Goal: Task Accomplishment & Management: Complete application form

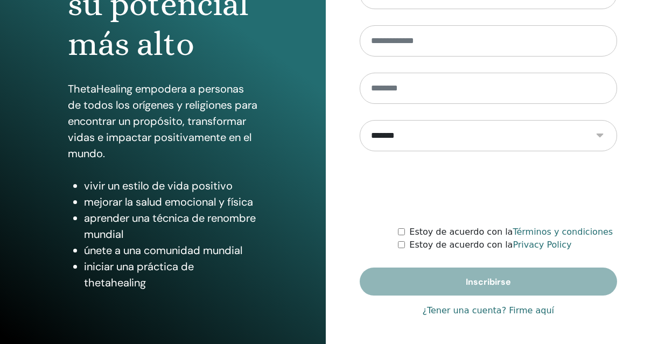
click at [460, 306] on link "¿Tener una cuenta? Firme aquí" at bounding box center [488, 310] width 132 height 13
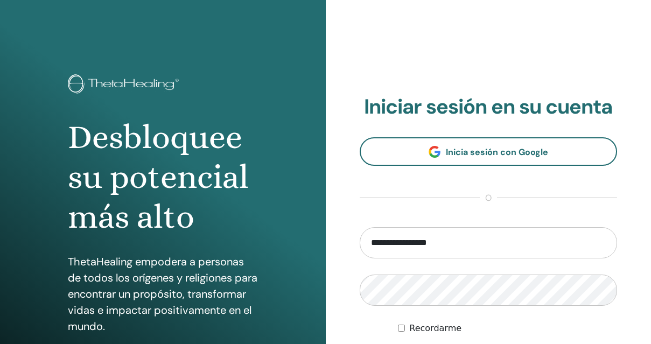
scroll to position [96, 0]
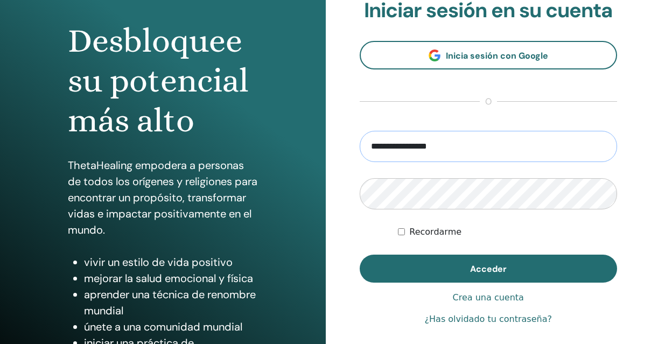
drag, startPoint x: 392, startPoint y: 146, endPoint x: 330, endPoint y: 143, distance: 62.5
click at [333, 144] on div "**********" at bounding box center [489, 162] width 326 height 517
type input "**********"
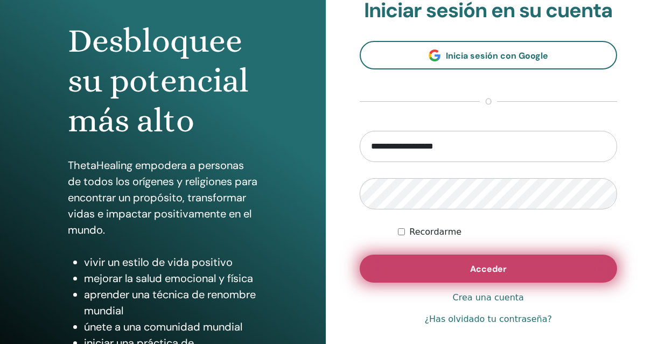
click at [457, 267] on button "Acceder" at bounding box center [488, 269] width 258 height 28
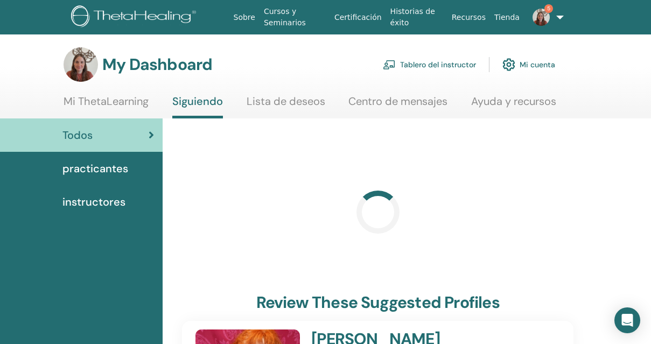
click at [428, 65] on link "Tablero del instructor" at bounding box center [429, 65] width 93 height 24
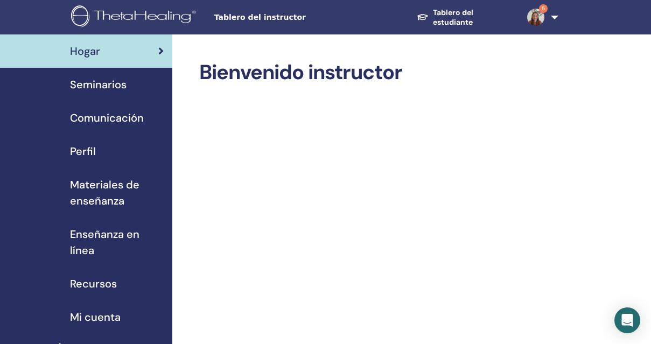
click at [122, 91] on span "Seminarios" at bounding box center [98, 84] width 57 height 16
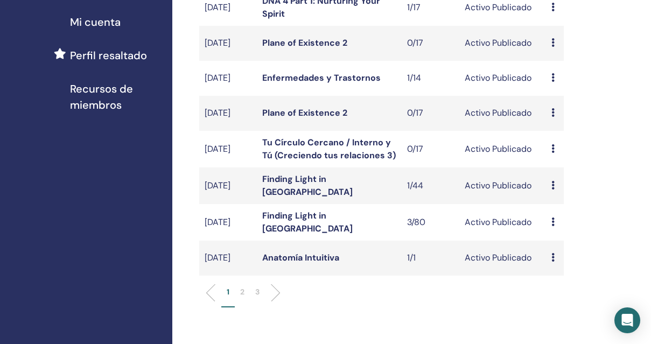
scroll to position [298, 0]
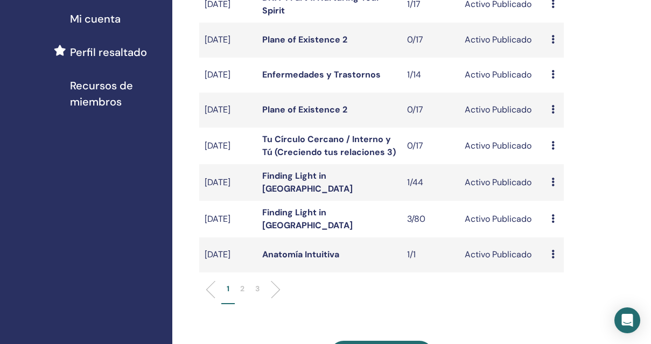
click at [552, 186] on icon at bounding box center [552, 182] width 3 height 9
click at [555, 231] on link "asistentes" at bounding box center [561, 229] width 41 height 11
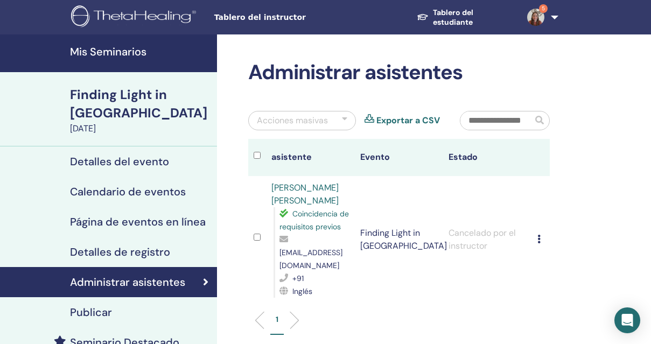
scroll to position [53, 0]
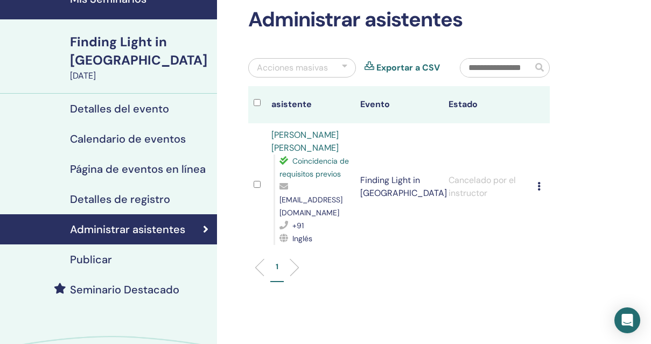
click at [133, 102] on h4 "Detalles del evento" at bounding box center [119, 108] width 99 height 13
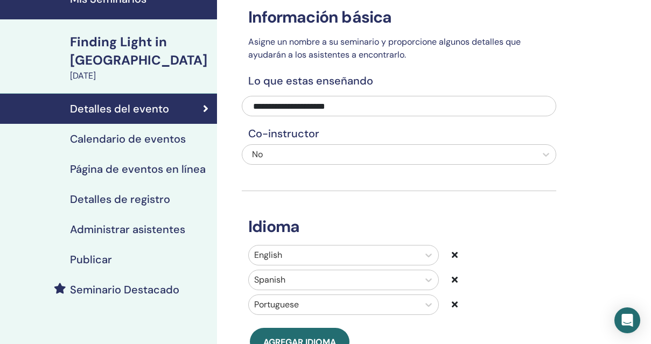
click at [133, 132] on h4 "Calendario de eventos" at bounding box center [128, 138] width 116 height 13
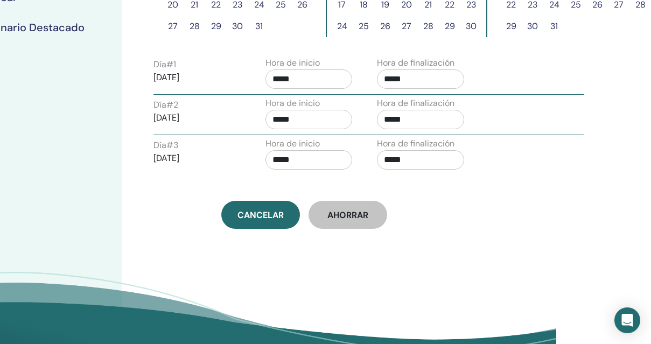
scroll to position [314, 95]
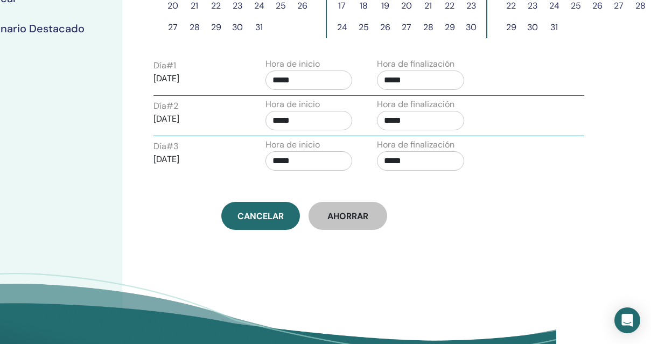
click at [521, 102] on div "Día # 2 2025/10/11 Hora de inicio ***** Hora de finalización *****" at bounding box center [368, 117] width 447 height 38
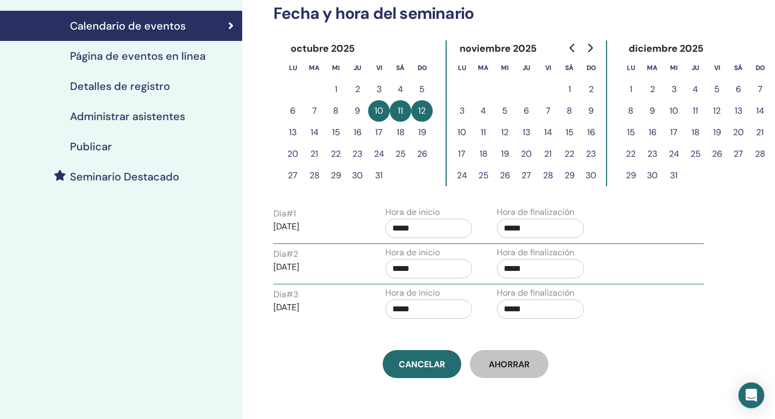
scroll to position [171, 0]
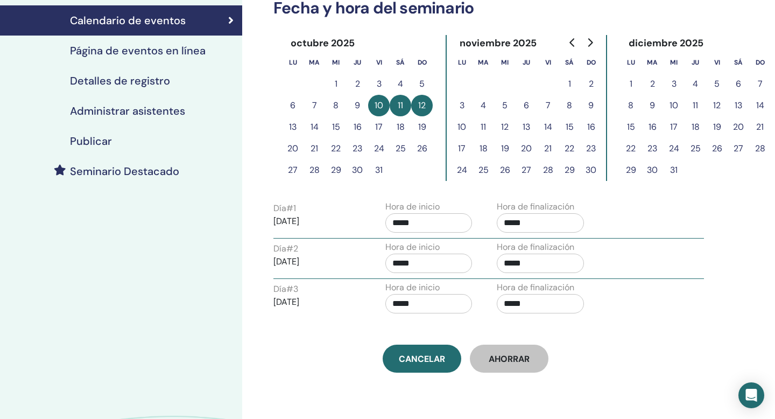
click at [424, 210] on label "Hora de inicio" at bounding box center [412, 206] width 54 height 13
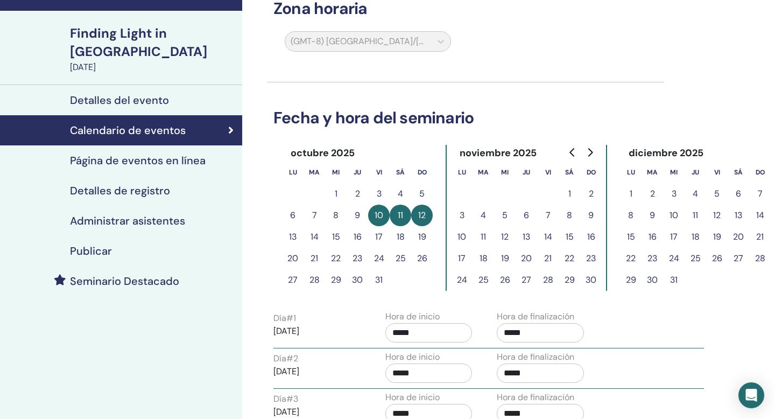
scroll to position [0, 0]
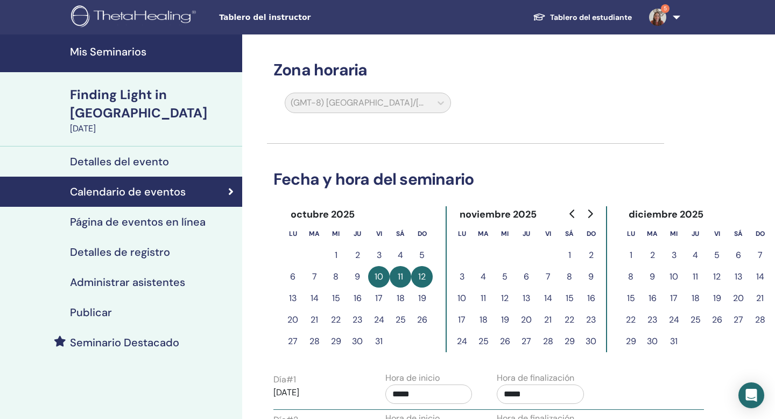
click at [128, 276] on h4 "Administrar asistentes" at bounding box center [127, 282] width 115 height 13
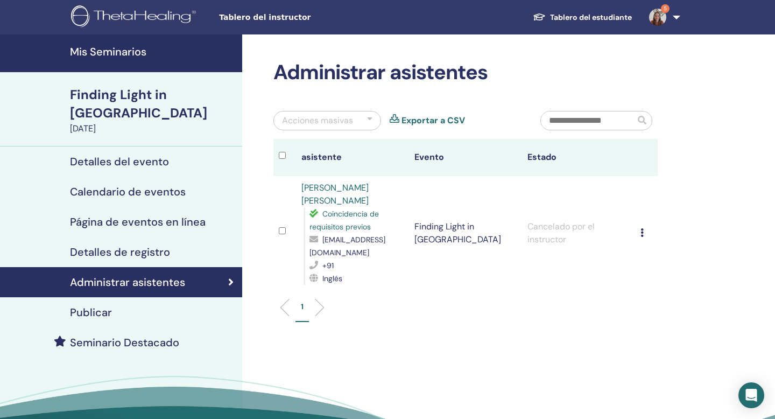
click at [645, 227] on div "Cancelar registro No autocertificar Marcar como pagado Marcar como no pagado Ma…" at bounding box center [646, 233] width 12 height 13
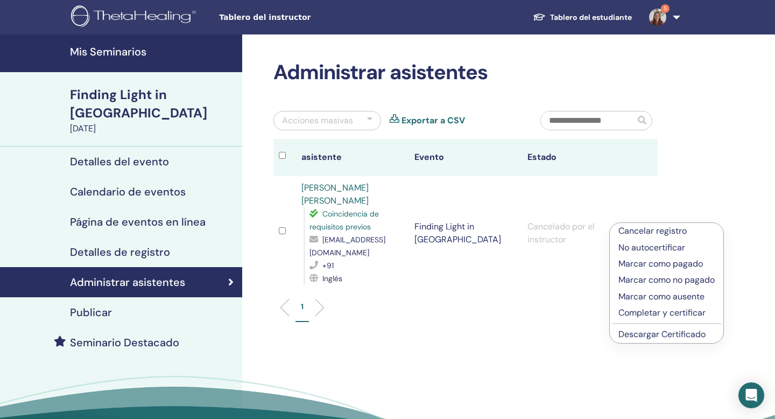
click at [650, 234] on p "Cancelar registro" at bounding box center [666, 230] width 96 height 13
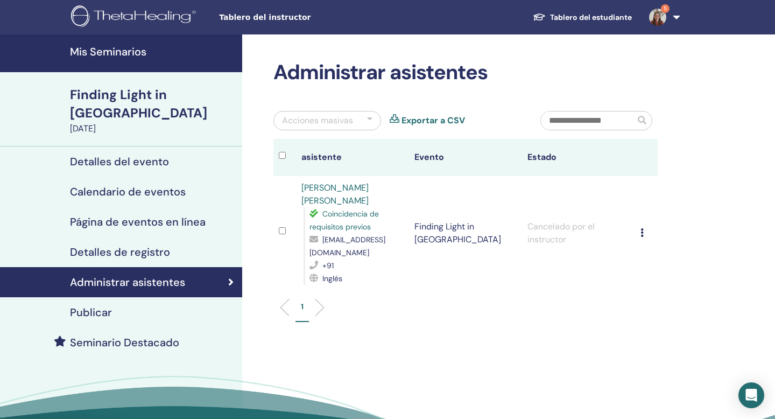
click at [129, 185] on h4 "Calendario de eventos" at bounding box center [128, 191] width 116 height 13
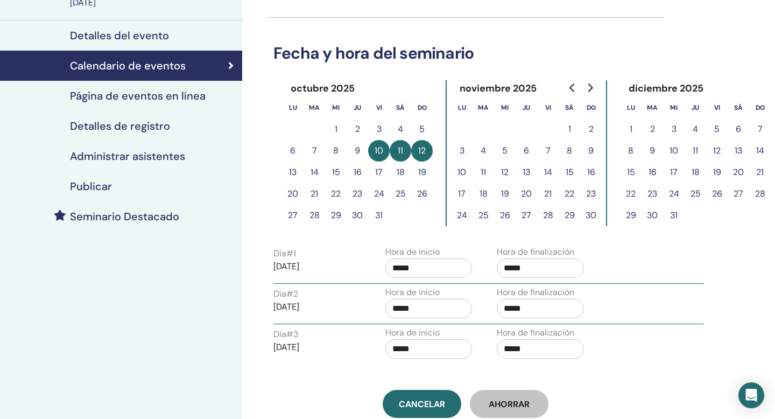
scroll to position [125, 0]
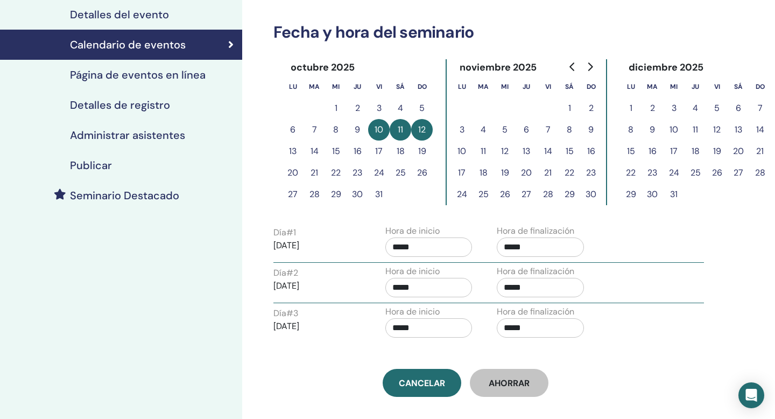
scroll to position [147, 0]
click at [755, 396] on icon "Open Intercom Messenger" at bounding box center [751, 395] width 12 height 14
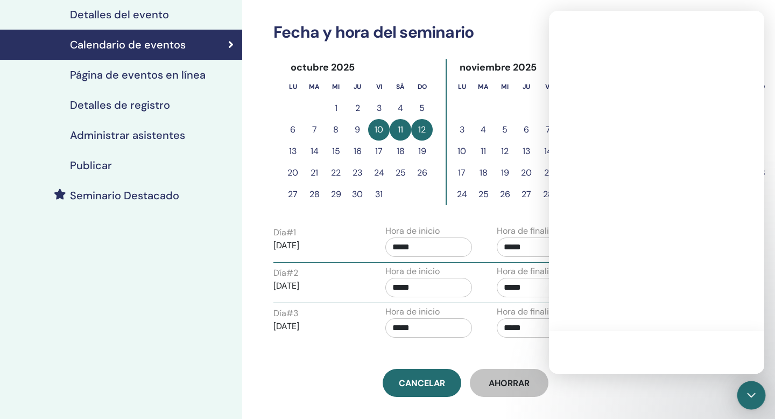
scroll to position [0, 0]
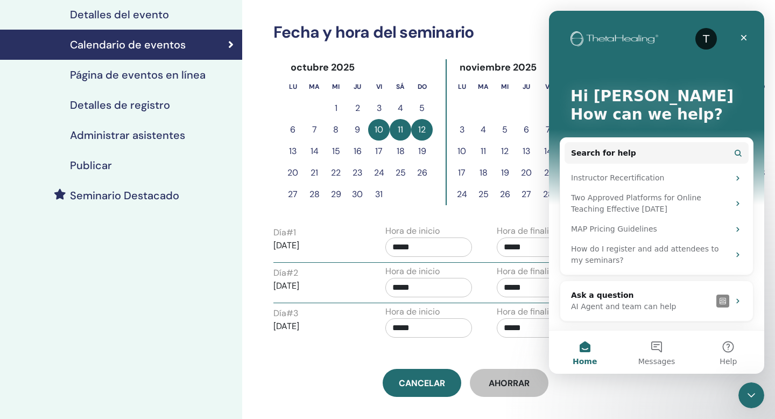
click at [581, 351] on button "Home" at bounding box center [585, 351] width 72 height 43
click at [658, 349] on button "Messages" at bounding box center [657, 351] width 72 height 43
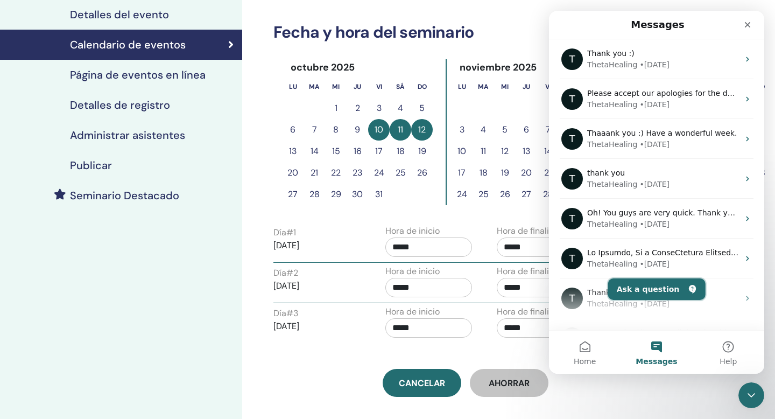
click at [647, 286] on button "Ask a question" at bounding box center [656, 289] width 97 height 22
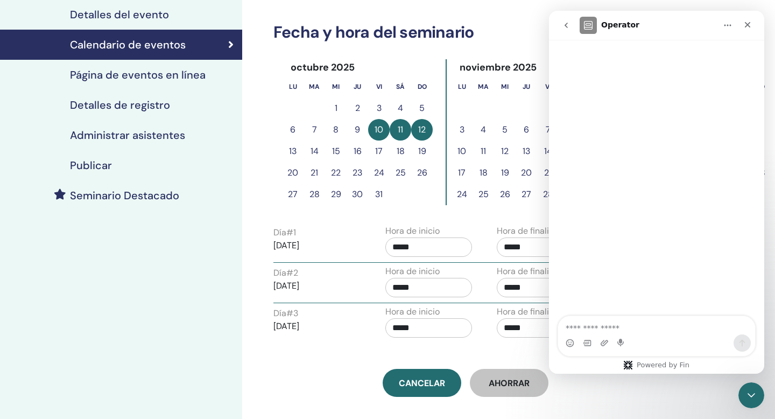
click at [595, 327] on textarea "Ask a question…" at bounding box center [656, 325] width 197 height 18
type textarea "**********"
click at [749, 25] on icon "Close" at bounding box center [748, 25] width 6 height 6
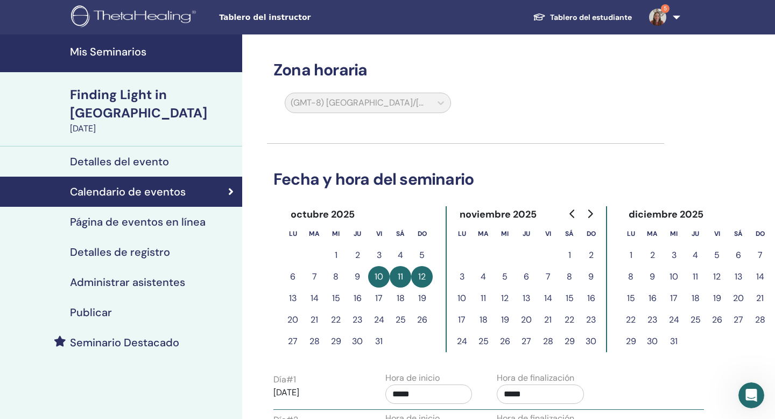
click at [117, 54] on h4 "Mis Seminarios" at bounding box center [153, 51] width 166 height 13
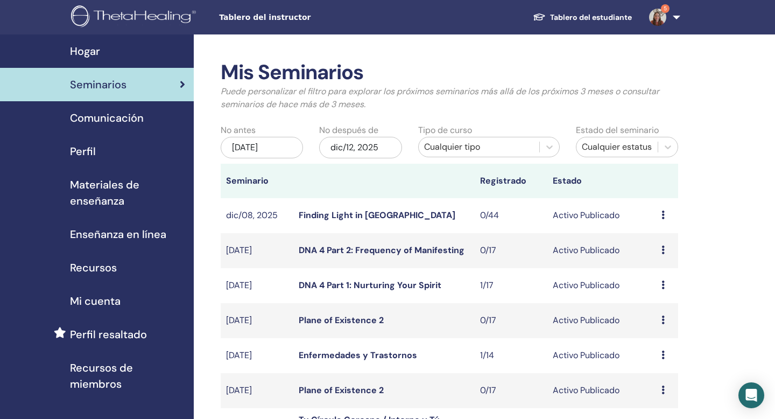
click at [123, 121] on span "Comunicación" at bounding box center [107, 118] width 74 height 16
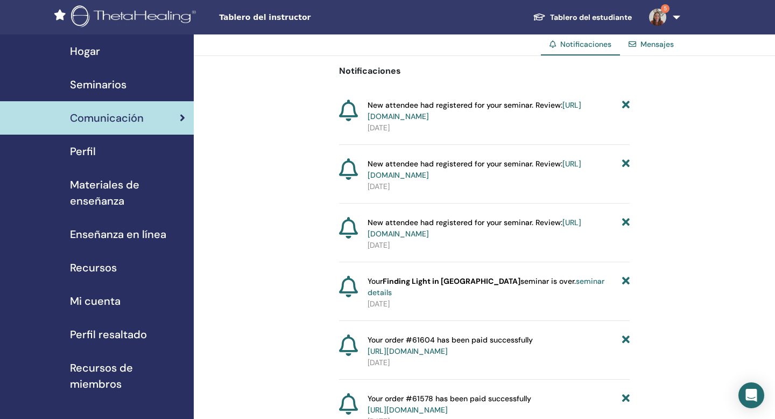
click at [93, 57] on span "Hogar" at bounding box center [85, 51] width 30 height 16
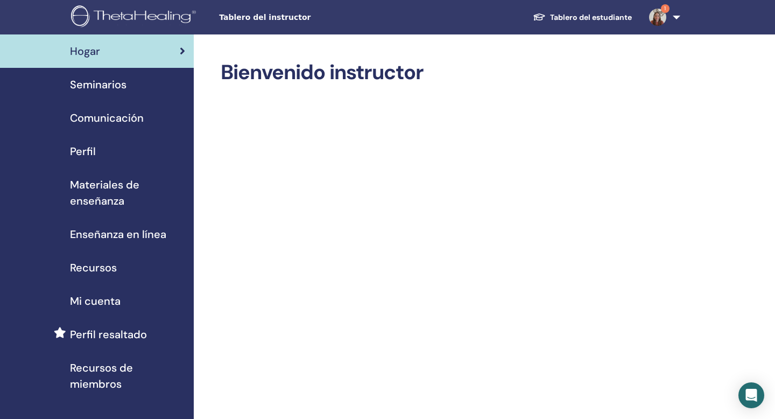
click at [661, 16] on img at bounding box center [657, 17] width 17 height 17
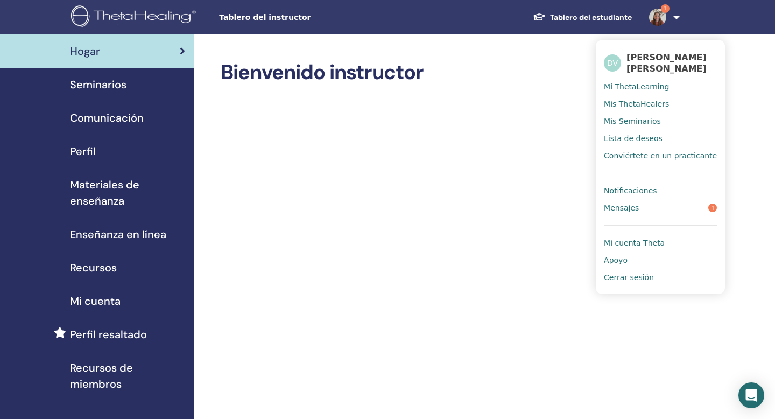
click at [121, 91] on span "Seminarios" at bounding box center [98, 84] width 57 height 16
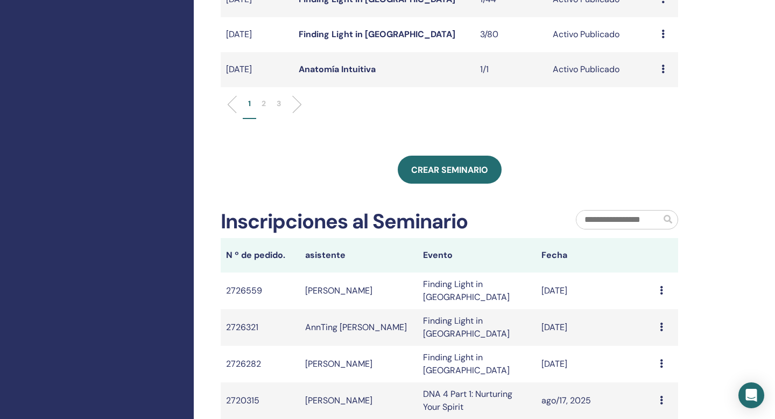
scroll to position [464, 0]
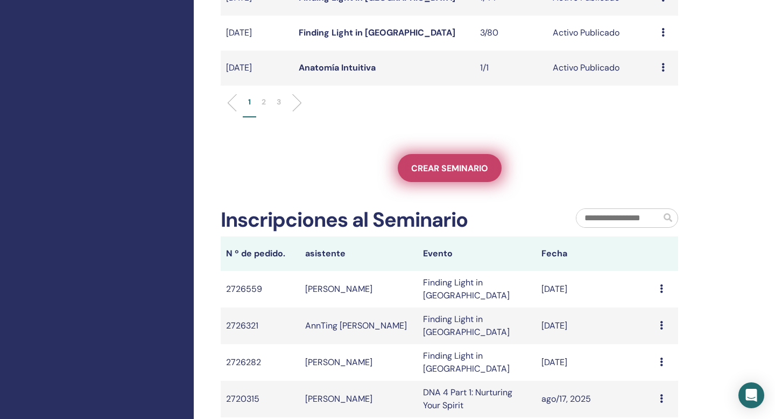
click at [433, 175] on link "Crear seminario" at bounding box center [450, 168] width 104 height 28
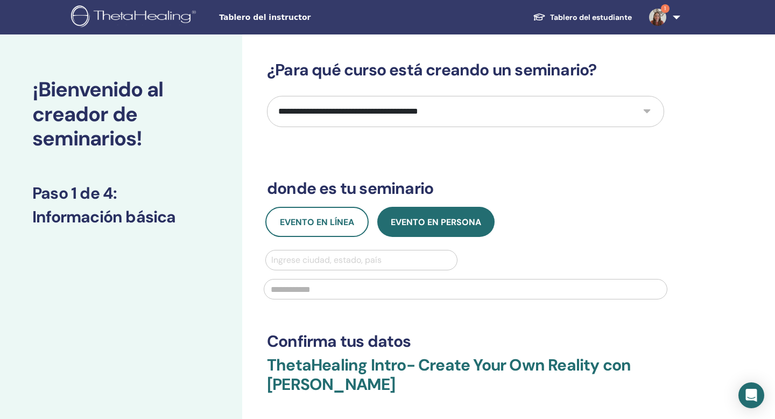
click at [518, 119] on select "**********" at bounding box center [465, 111] width 397 height 31
select select "****"
click at [267, 96] on select "**********" at bounding box center [465, 111] width 397 height 31
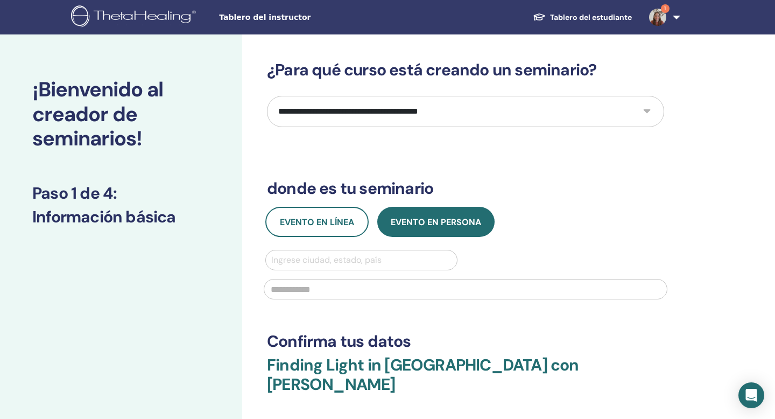
click at [461, 155] on div "**********" at bounding box center [465, 261] width 397 height 403
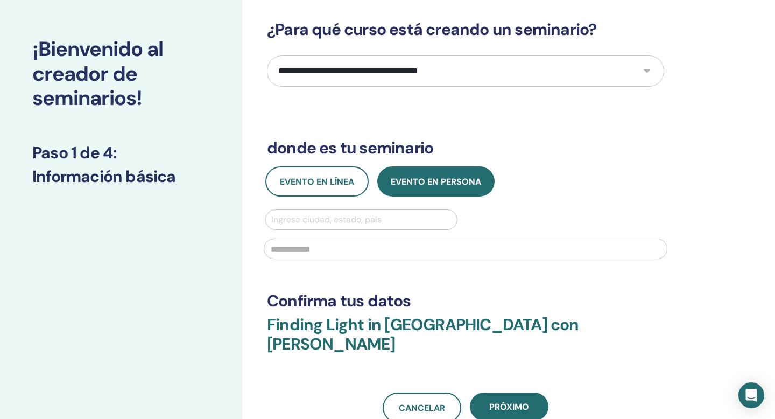
scroll to position [48, 0]
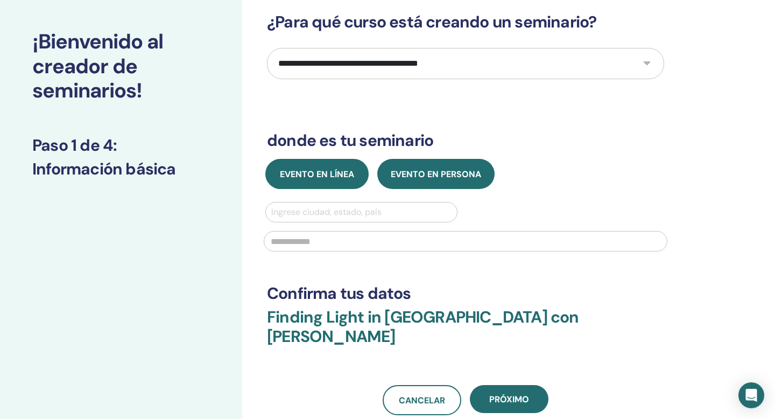
click at [317, 179] on span "Evento en línea" at bounding box center [317, 173] width 74 height 11
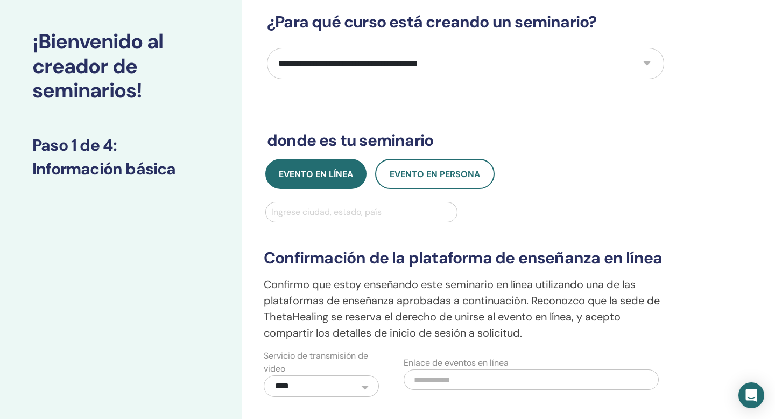
click at [330, 217] on div at bounding box center [361, 212] width 180 height 15
click at [506, 227] on div "**********" at bounding box center [465, 309] width 417 height 174
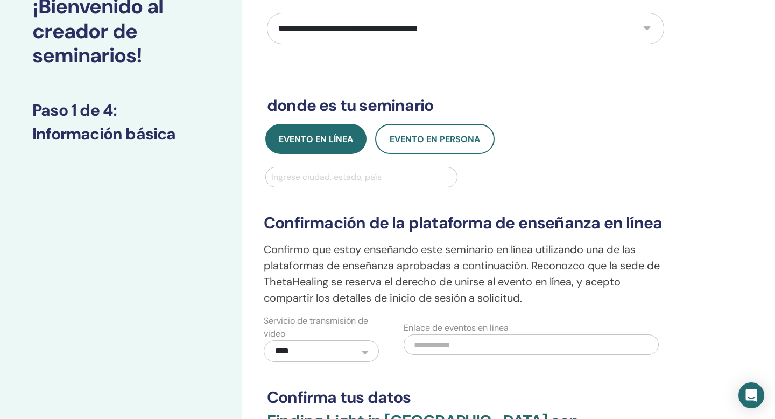
scroll to position [93, 0]
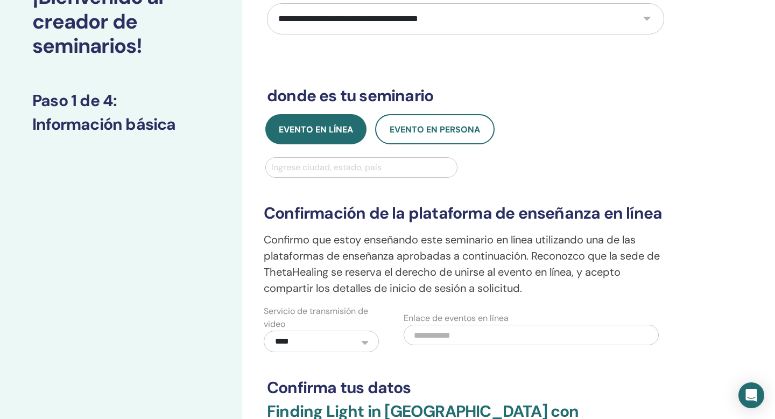
click at [369, 165] on div at bounding box center [361, 167] width 180 height 15
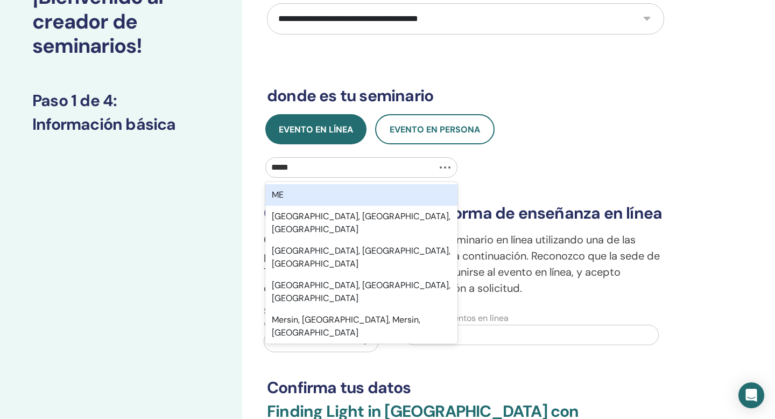
type input "******"
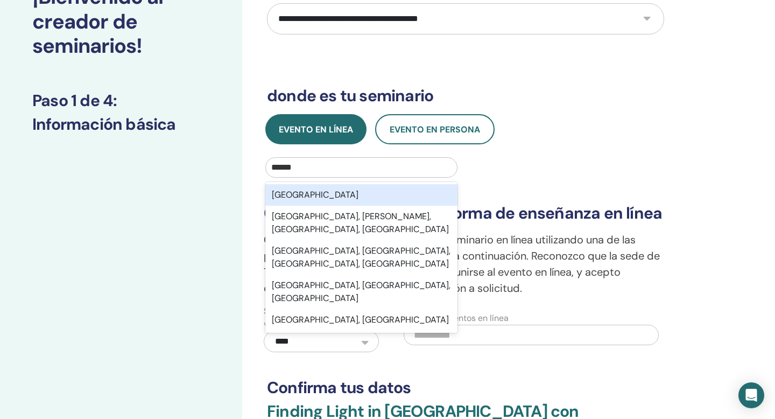
click at [304, 196] on div "México" at bounding box center [361, 195] width 192 height 22
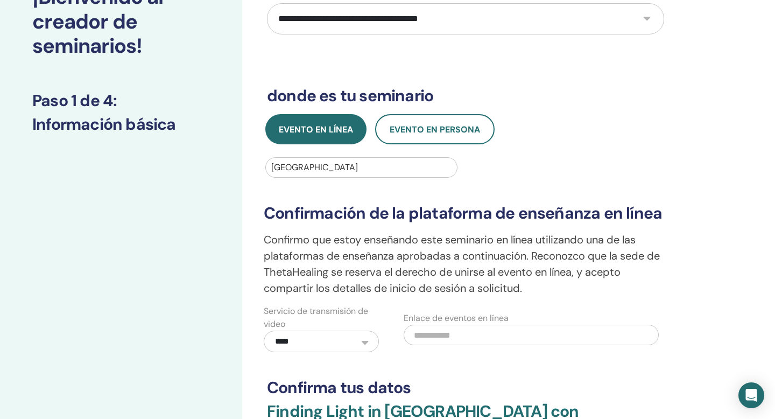
click at [412, 188] on div "**********" at bounding box center [465, 265] width 417 height 174
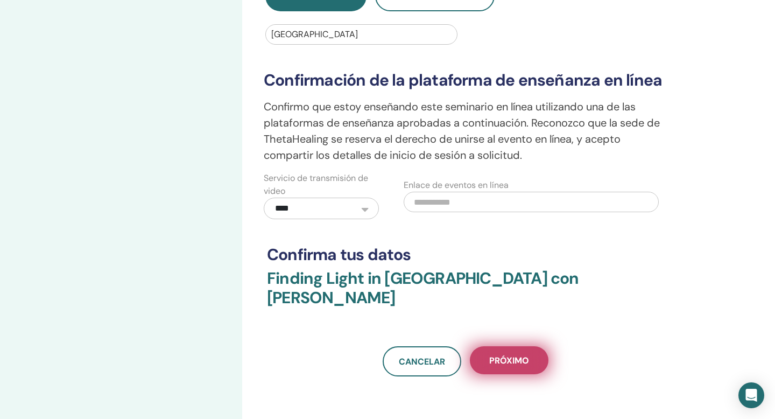
click at [512, 355] on span "próximo" at bounding box center [509, 360] width 40 height 11
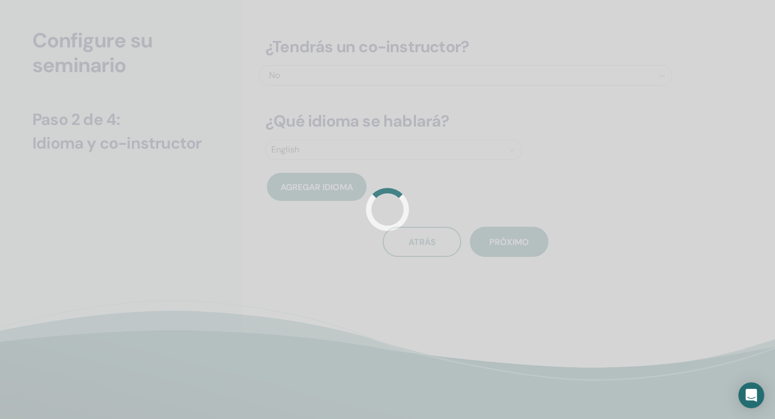
scroll to position [0, 0]
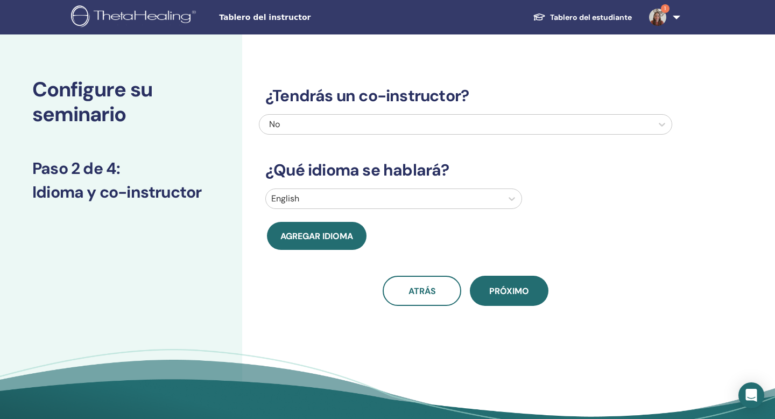
click at [410, 202] on div at bounding box center [383, 198] width 225 height 15
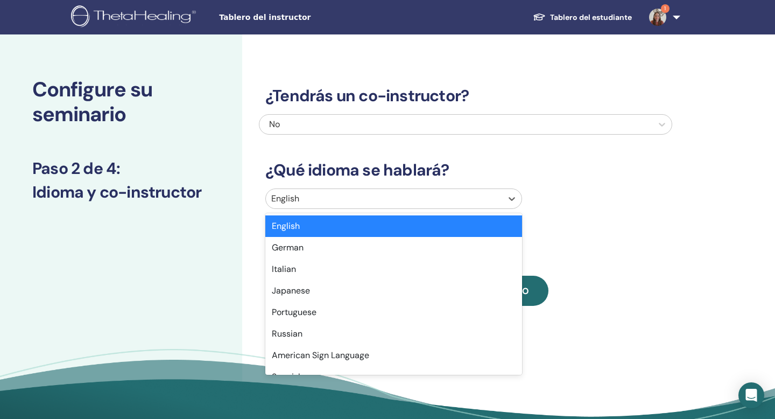
click at [391, 223] on div "English" at bounding box center [393, 226] width 257 height 22
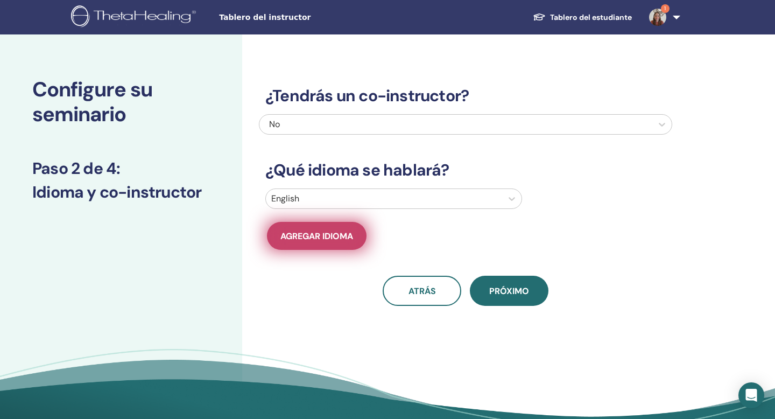
click at [318, 232] on span "Agregar idioma" at bounding box center [316, 235] width 73 height 11
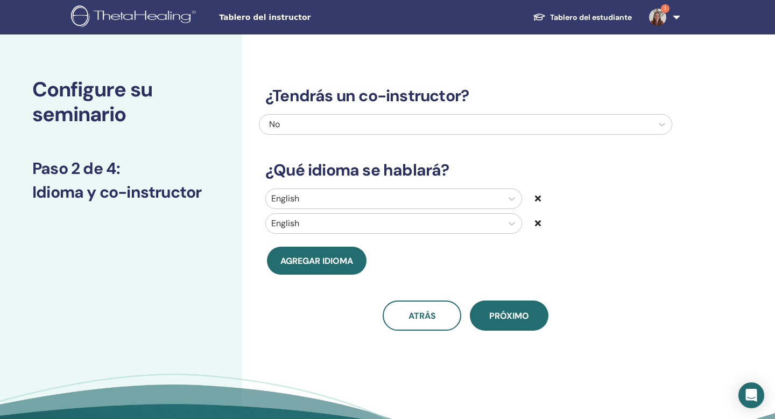
click at [342, 222] on div at bounding box center [383, 223] width 225 height 15
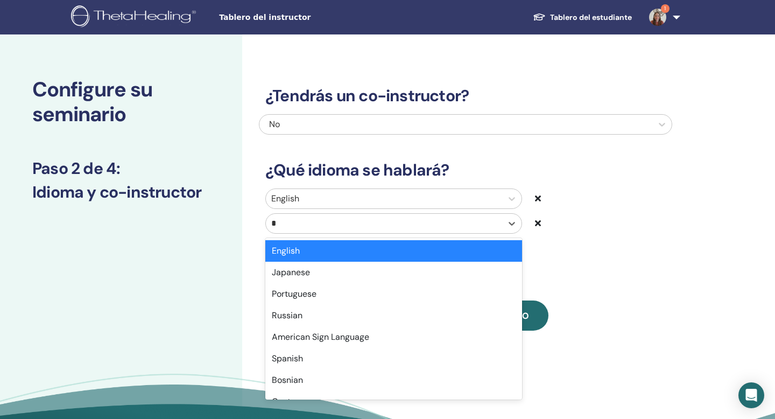
type input "**"
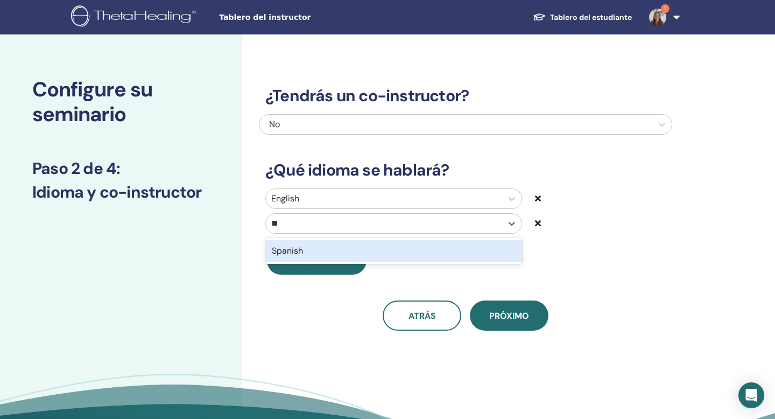
click at [293, 248] on div "Spanish" at bounding box center [393, 251] width 257 height 22
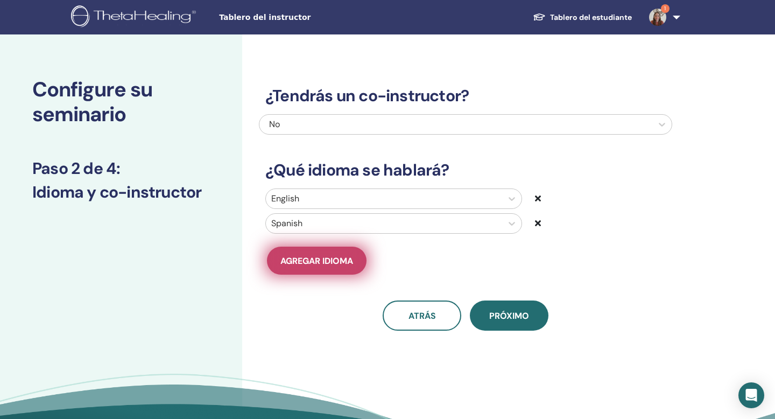
click at [321, 261] on span "Agregar idioma" at bounding box center [316, 260] width 73 height 11
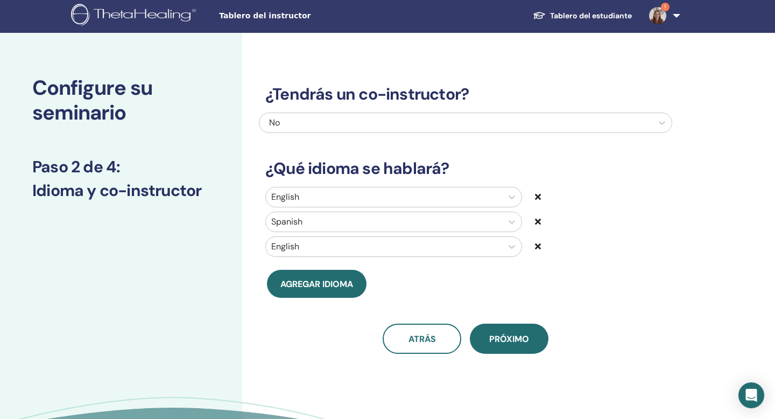
click at [330, 244] on div at bounding box center [383, 246] width 225 height 15
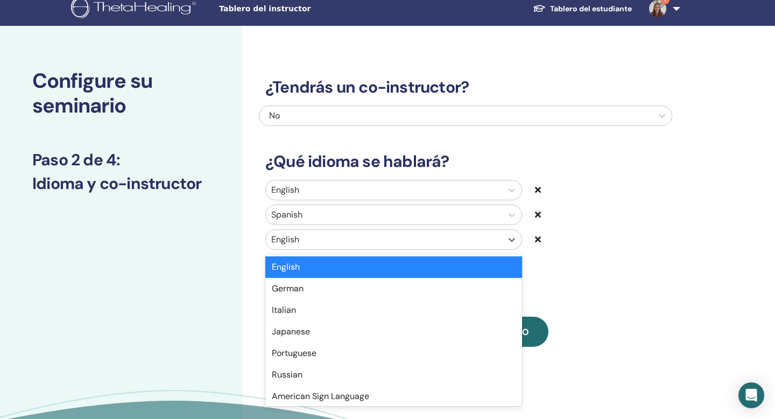
scroll to position [10, 0]
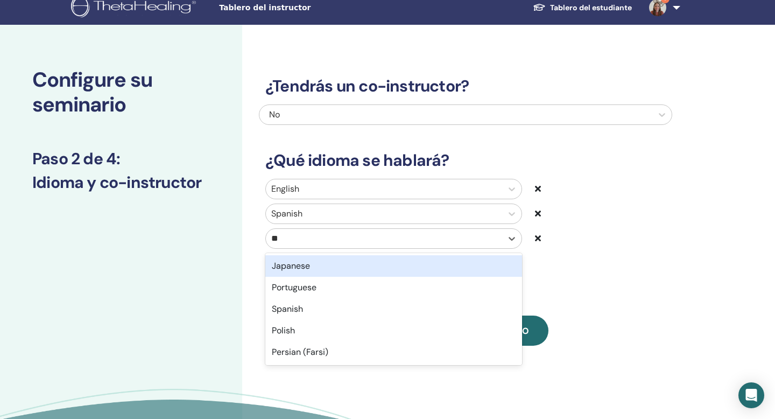
type input "***"
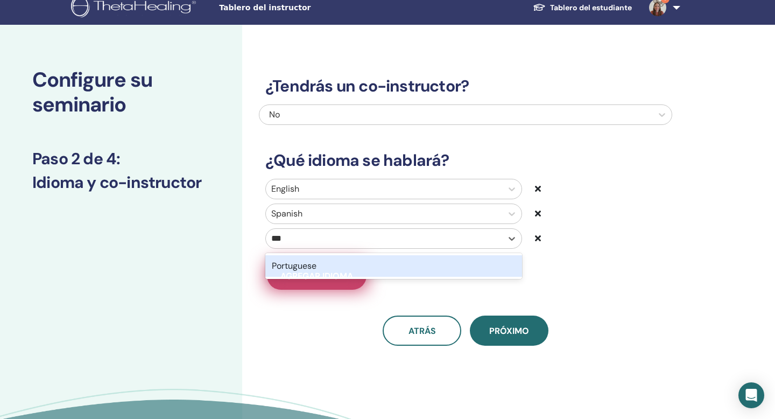
click at [313, 271] on div "Portuguese" at bounding box center [393, 266] width 257 height 22
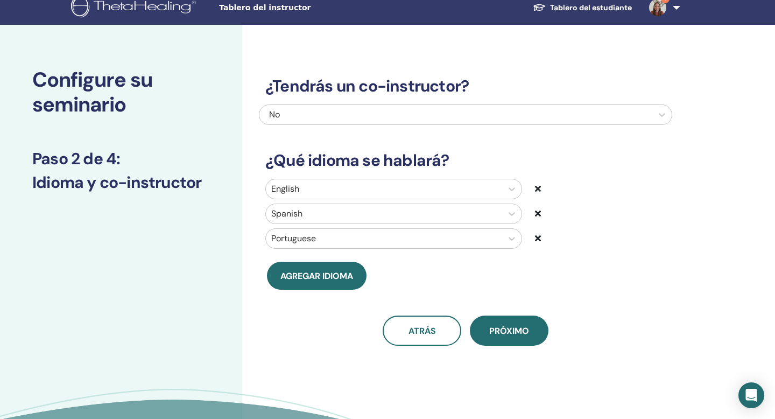
click at [424, 284] on div "Agregar idioma" at bounding box center [362, 276] width 207 height 28
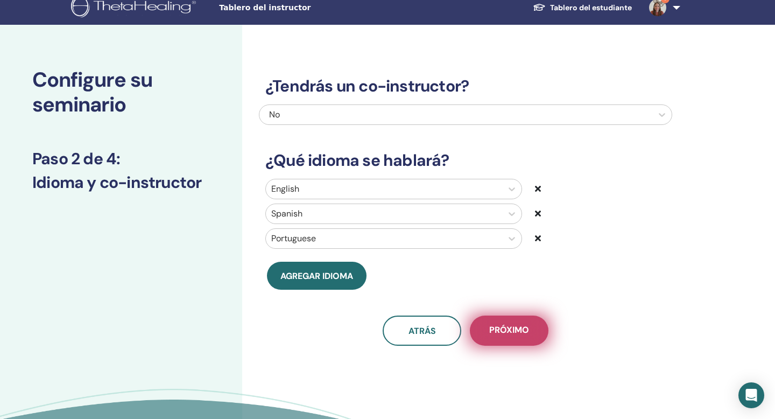
click at [521, 335] on span "próximo" at bounding box center [509, 330] width 40 height 13
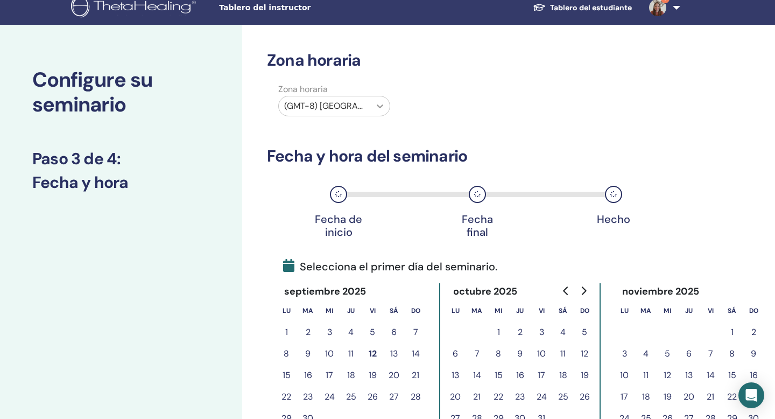
click at [382, 107] on icon at bounding box center [380, 106] width 11 height 11
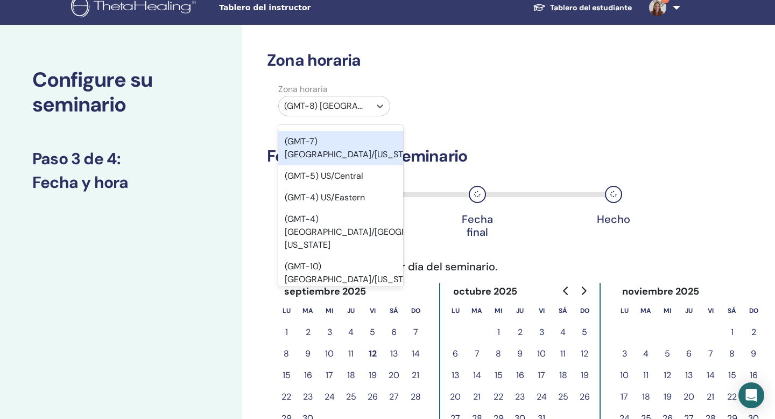
scroll to position [70, 0]
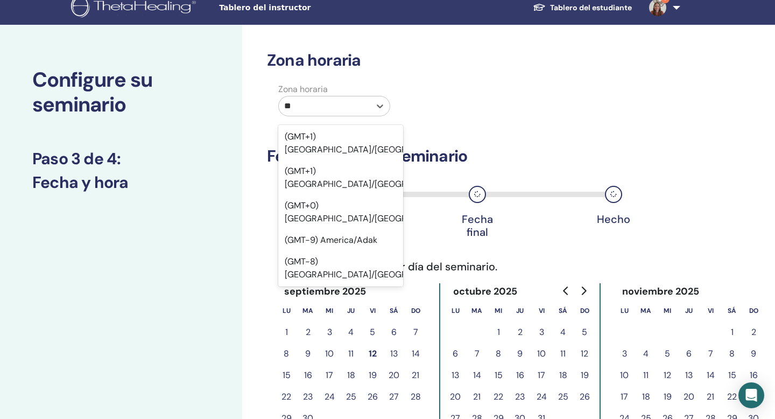
type input "***"
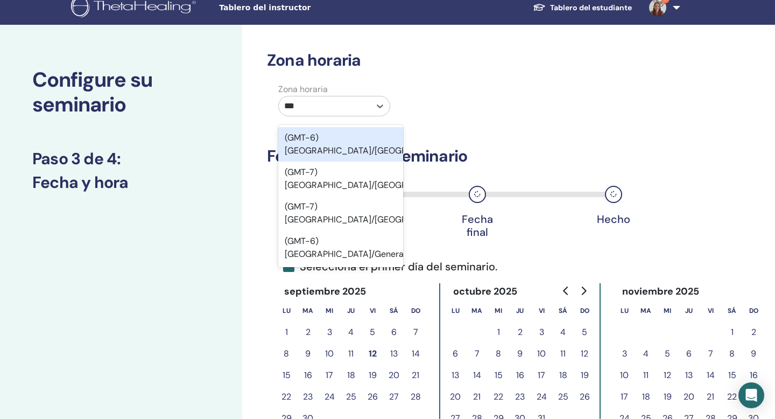
click at [359, 142] on div "(GMT-6) America/Mexico City" at bounding box center [340, 144] width 125 height 34
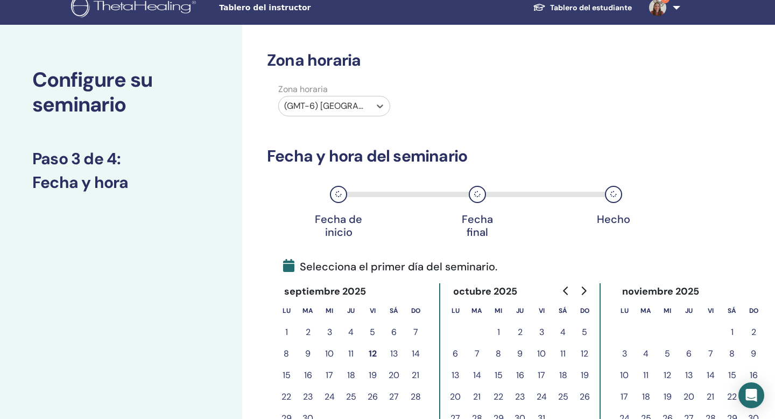
click at [440, 120] on div "Zona horaria option (GMT-6) America/Mexico City, selected. Select is focused ,t…" at bounding box center [465, 102] width 413 height 38
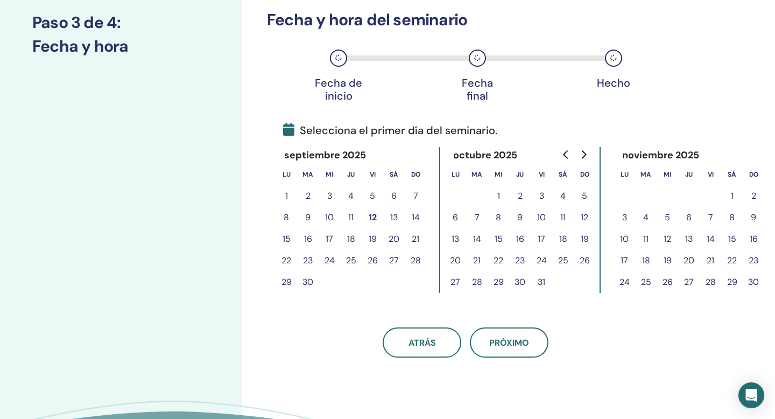
scroll to position [153, 0]
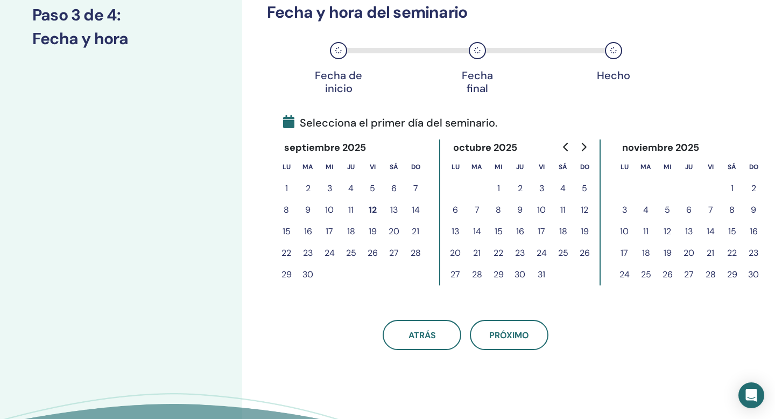
click at [544, 209] on button "10" at bounding box center [542, 210] width 22 height 22
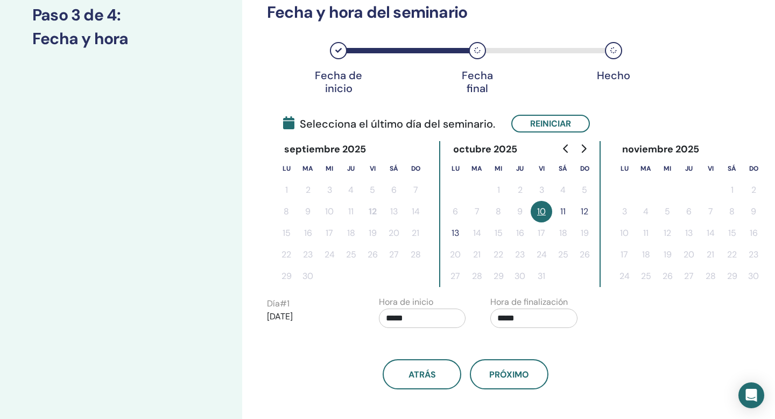
click at [586, 211] on button "12" at bounding box center [585, 212] width 22 height 22
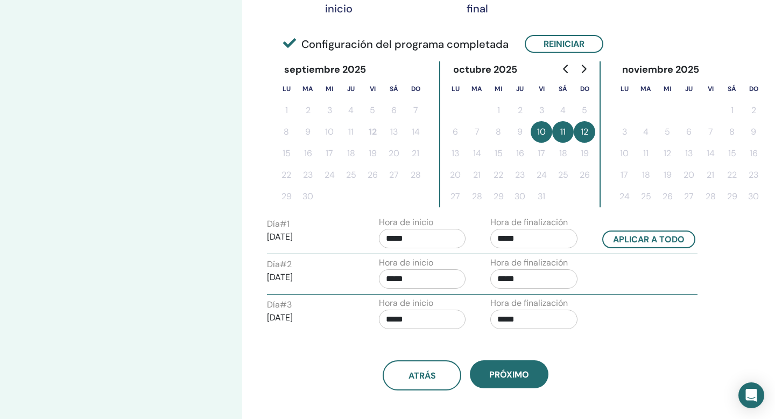
scroll to position [236, 0]
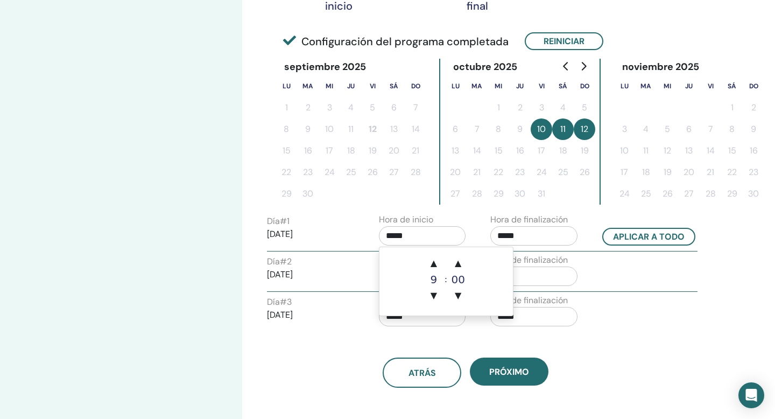
click at [442, 236] on input "*****" at bounding box center [422, 235] width 87 height 19
click at [543, 244] on input "*****" at bounding box center [533, 235] width 87 height 19
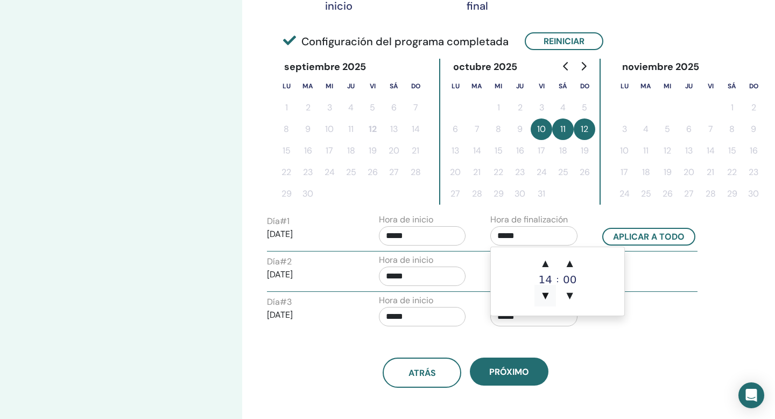
click at [543, 294] on span "▼" at bounding box center [545, 296] width 22 height 22
click at [572, 264] on span "▲" at bounding box center [570, 263] width 22 height 22
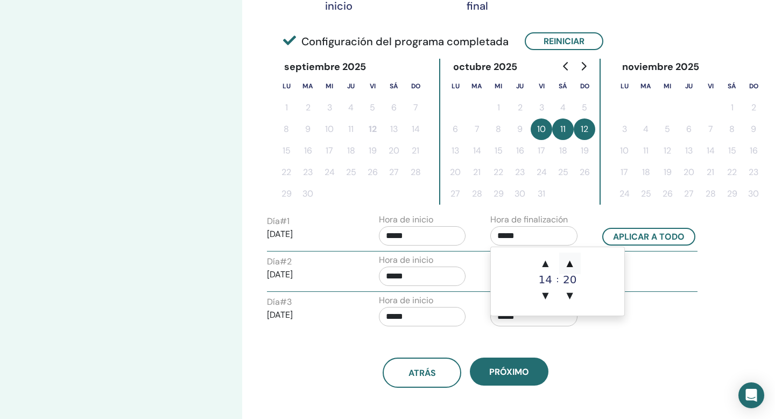
click at [572, 264] on span "▲" at bounding box center [570, 263] width 22 height 22
type input "*****"
click at [630, 239] on button "Aplicar a todo" at bounding box center [648, 237] width 93 height 18
type input "*****"
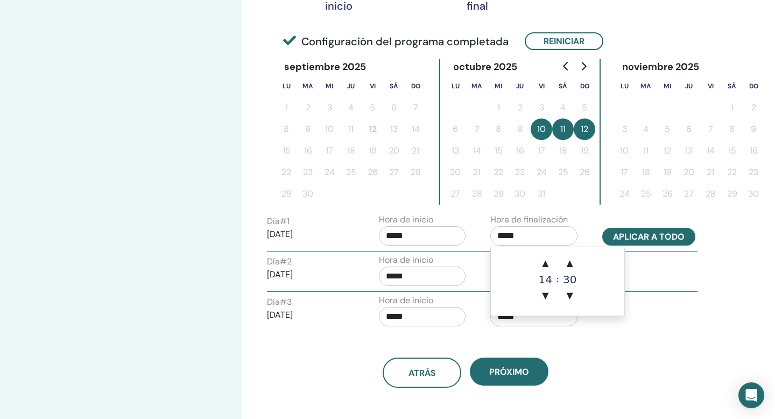
type input "*****"
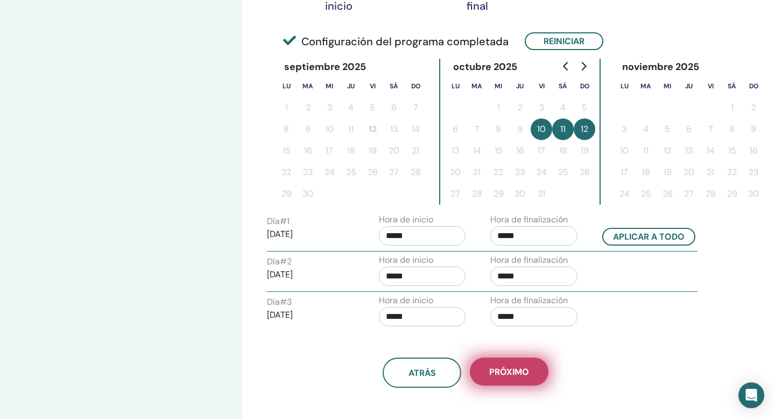
click at [521, 372] on span "próximo" at bounding box center [509, 371] width 40 height 11
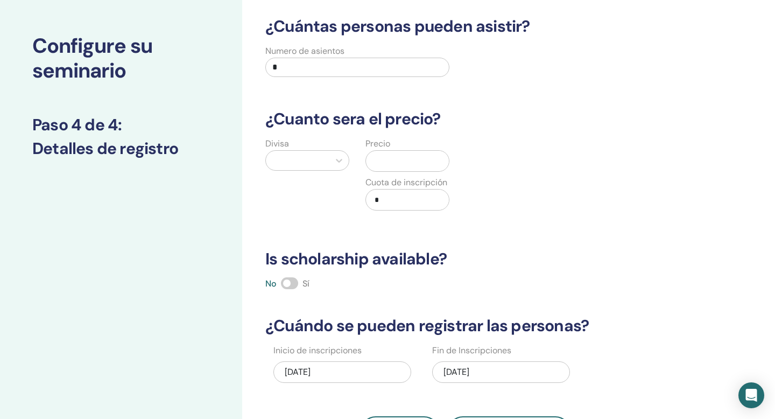
scroll to position [0, 0]
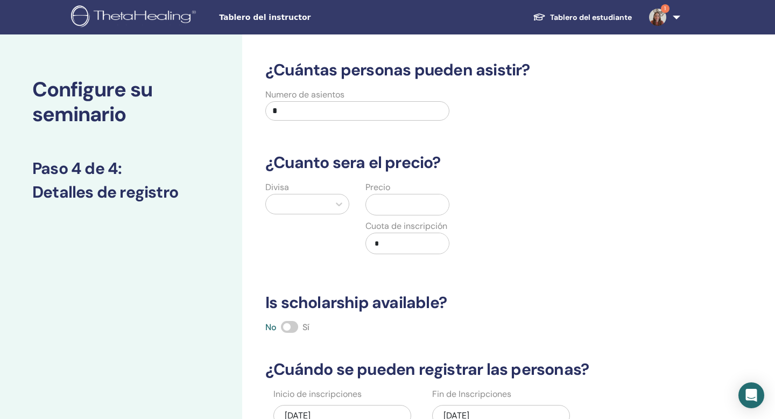
click at [298, 116] on input "*" at bounding box center [357, 110] width 184 height 19
click at [316, 138] on div "¿Cuántas personas pueden asistir? Numero de asientos ** ¿Cuanto sera el precio?…" at bounding box center [465, 274] width 413 height 429
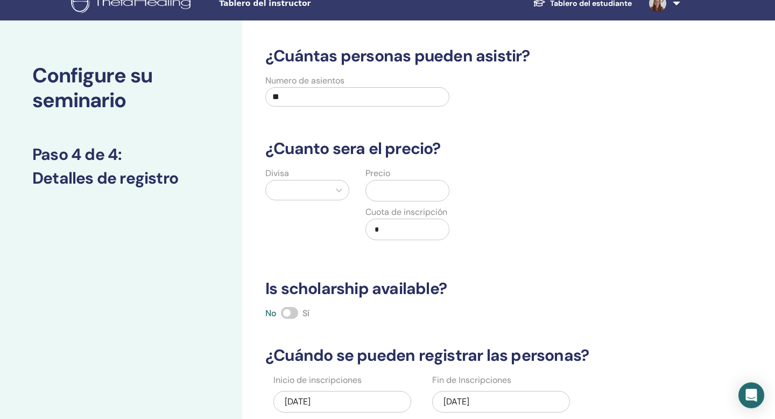
scroll to position [15, 0]
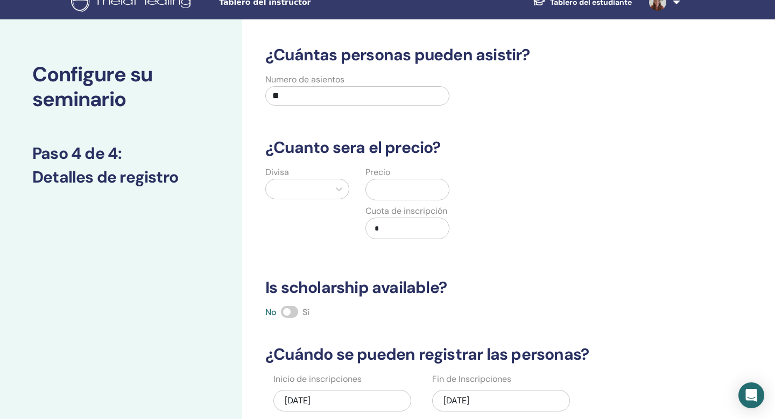
click at [298, 95] on input "**" at bounding box center [357, 95] width 184 height 19
type input "*"
type input "**"
click at [316, 115] on div "¿Cuántas personas pueden asistir? Numero de asientos ** ¿Cuanto sera el precio?…" at bounding box center [465, 259] width 413 height 429
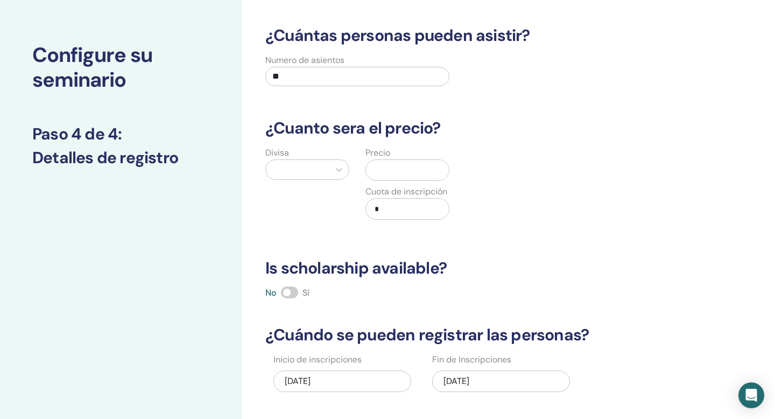
scroll to position [40, 0]
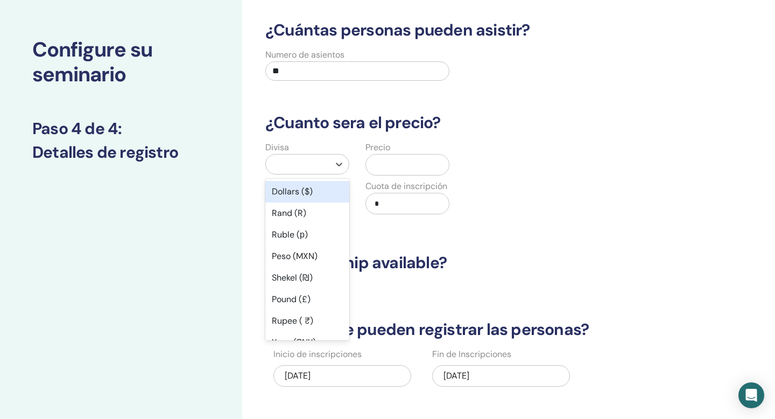
click at [327, 163] on div at bounding box center [298, 163] width 64 height 19
click at [312, 250] on div "Peso (MXN)" at bounding box center [307, 256] width 84 height 22
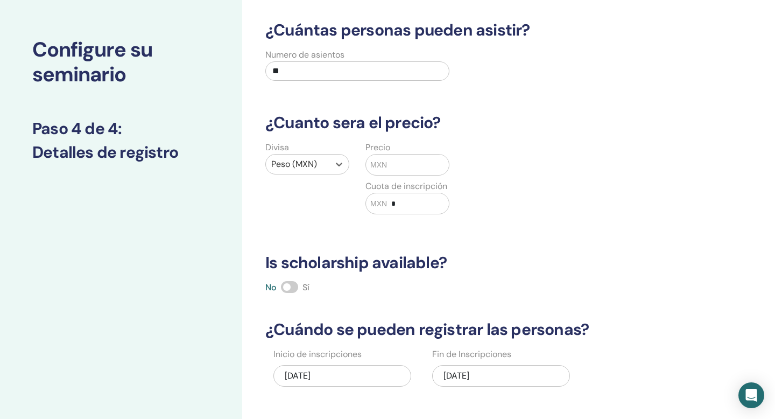
click at [415, 168] on input "text" at bounding box center [418, 164] width 62 height 20
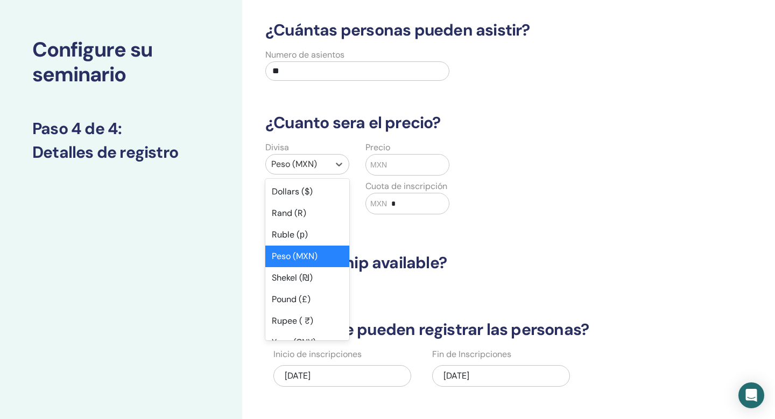
click at [323, 154] on div "Peso (MXN)" at bounding box center [307, 164] width 84 height 20
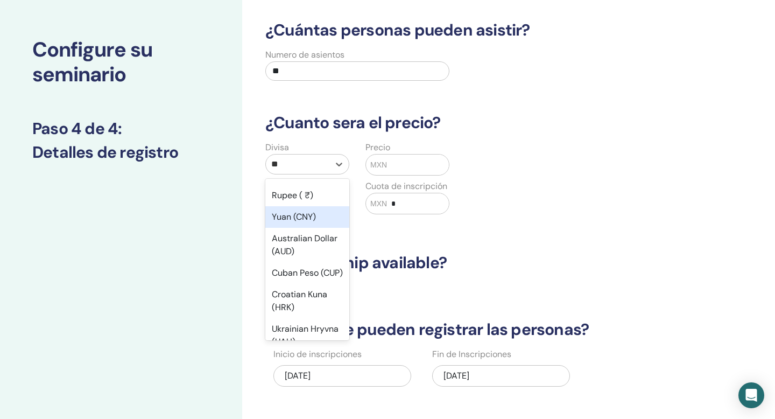
scroll to position [0, 0]
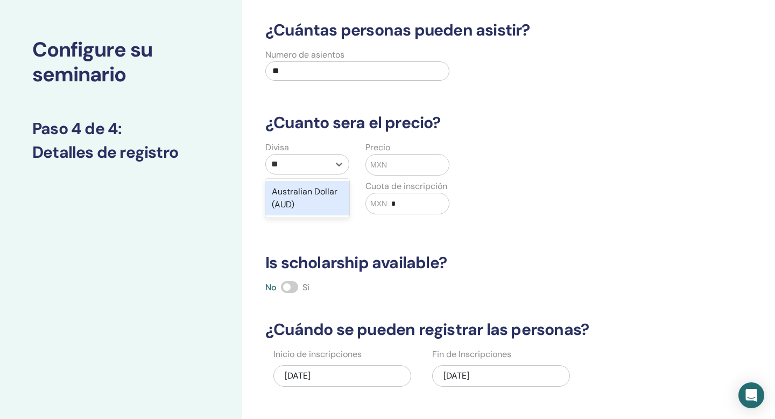
type input "*"
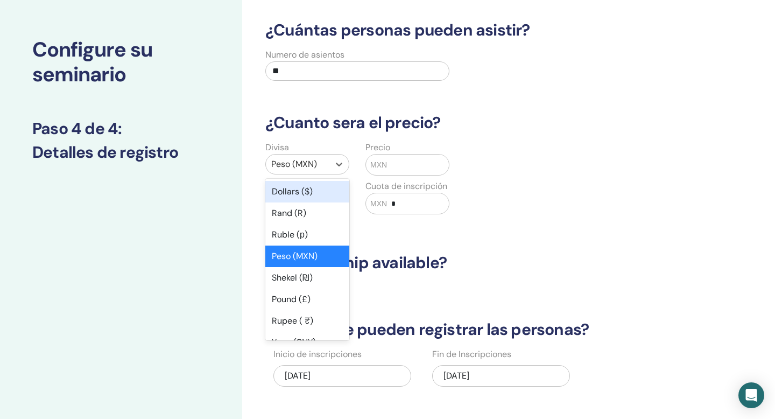
click at [281, 189] on div "Dollars ($)" at bounding box center [307, 192] width 84 height 22
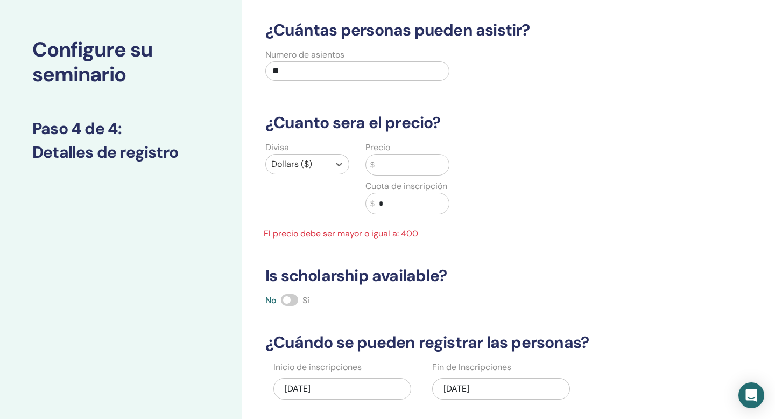
click at [422, 169] on input "text" at bounding box center [412, 164] width 74 height 20
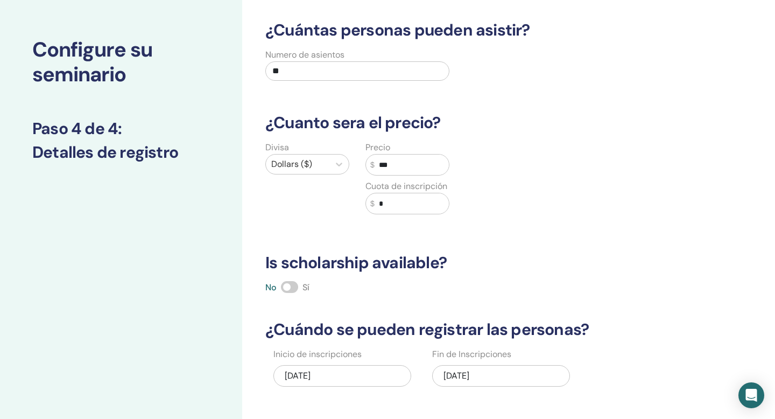
type input "***"
click at [557, 170] on div "Divisa Dollars ($) Precio $ *** Cuota de inscripción $ *" at bounding box center [457, 184] width 413 height 86
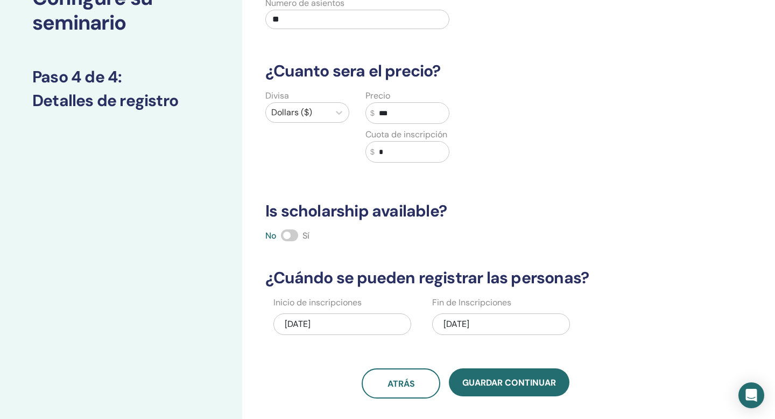
scroll to position [141, 0]
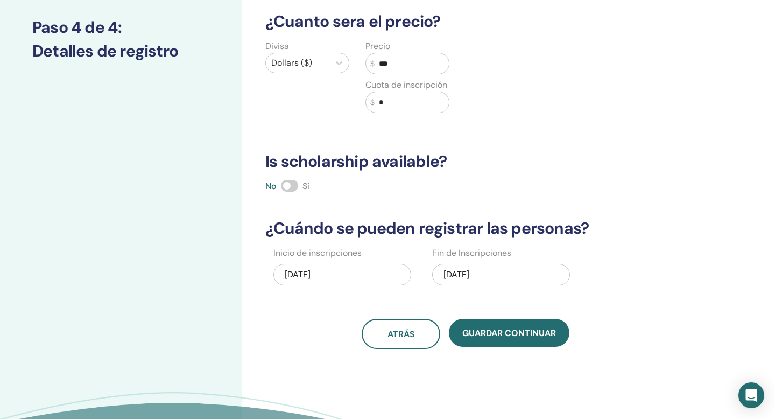
click at [290, 186] on span at bounding box center [289, 186] width 17 height 12
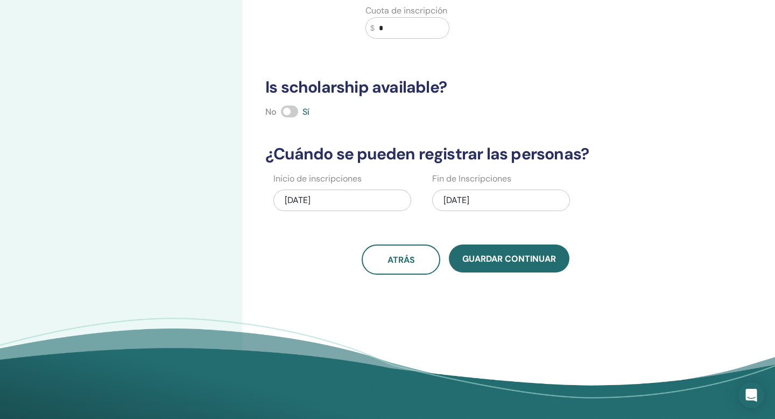
scroll to position [237, 0]
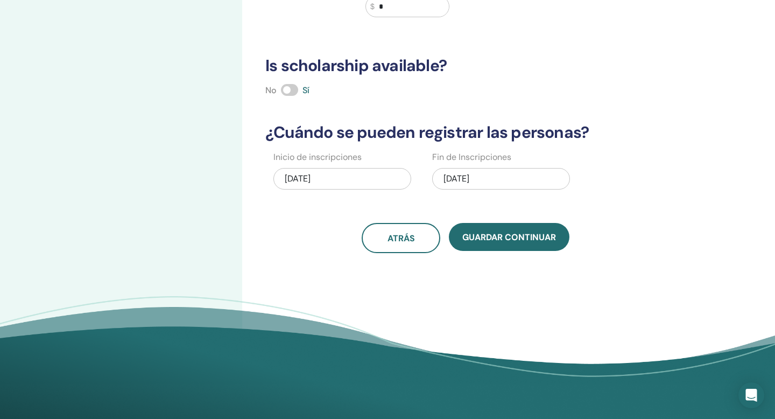
click at [530, 182] on div "10/12/2025" at bounding box center [501, 179] width 138 height 22
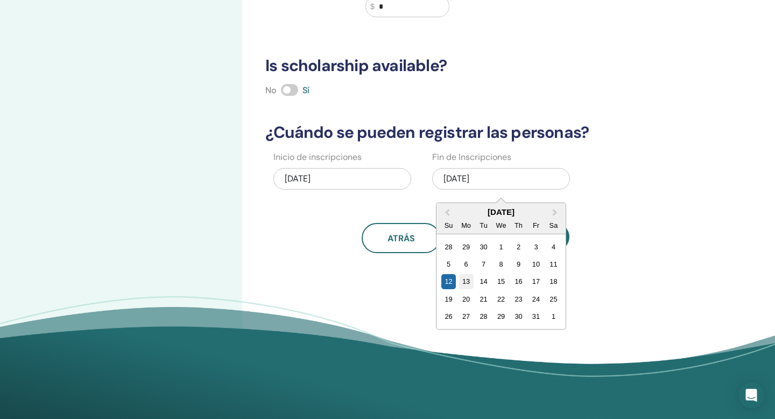
click at [468, 283] on div "13" at bounding box center [466, 281] width 15 height 15
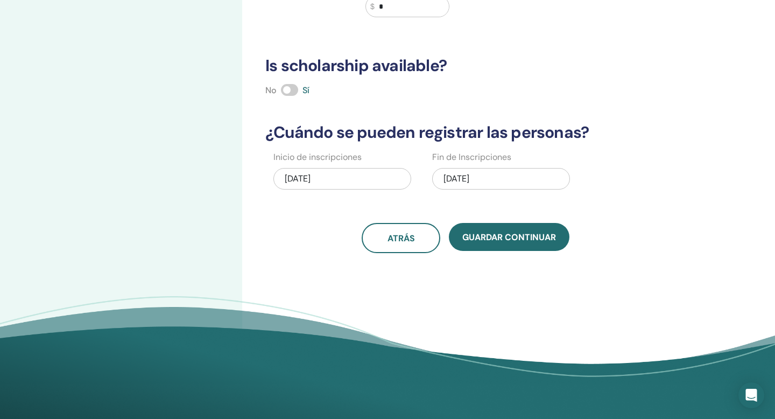
click at [581, 205] on div "¿Cuántas personas pueden asistir? Numero de asientos ** ¿Cuanto sera el precio?…" at bounding box center [465, 37] width 413 height 429
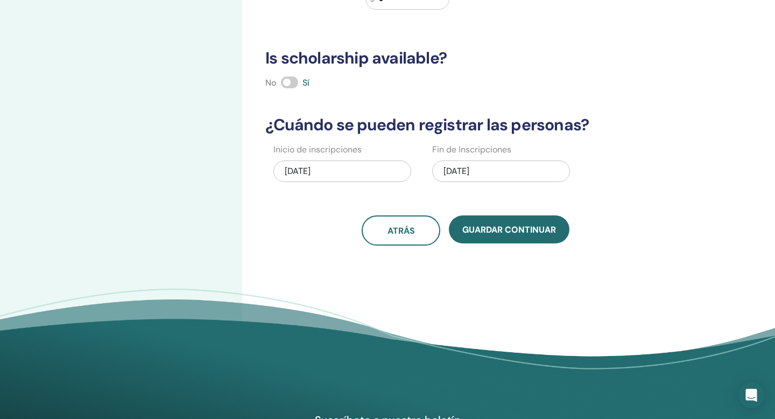
click at [506, 175] on div "10/13/2025" at bounding box center [501, 171] width 138 height 22
click at [371, 280] on div "¿Cuántas personas pueden asistir? Numero de asientos ** ¿Cuanto sera el precio?…" at bounding box center [500, 93] width 517 height 606
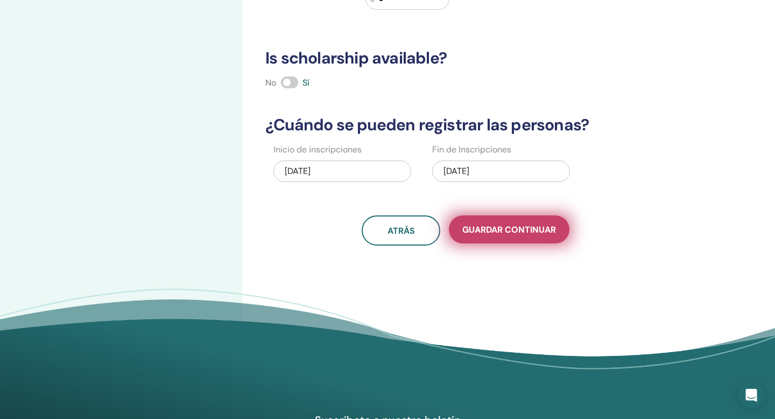
click at [506, 232] on span "Guardar Continuar" at bounding box center [509, 229] width 94 height 11
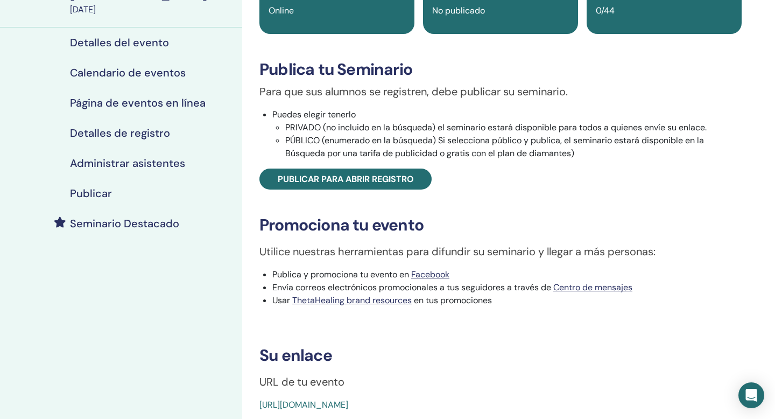
scroll to position [124, 0]
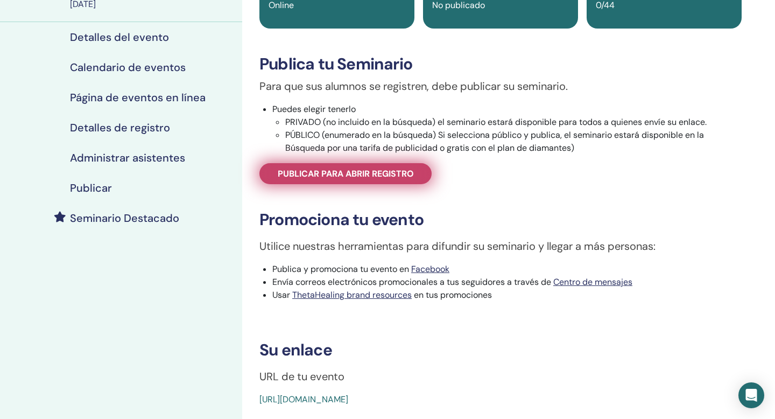
click at [334, 171] on span "Publicar para abrir registro" at bounding box center [346, 173] width 136 height 11
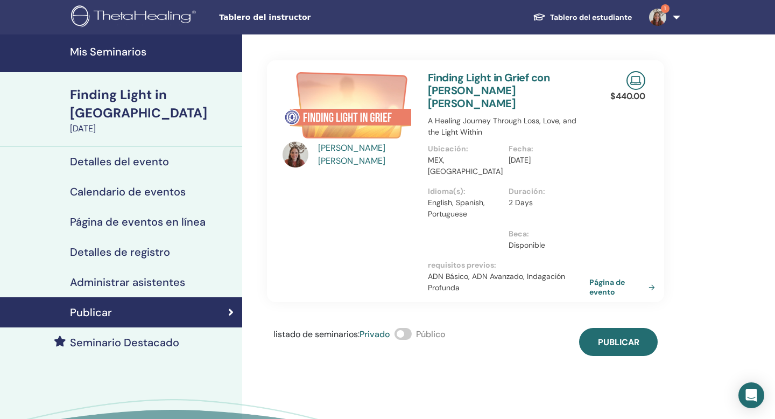
click at [412, 328] on span at bounding box center [402, 334] width 17 height 12
click at [602, 277] on link "Página de evento" at bounding box center [626, 286] width 70 height 19
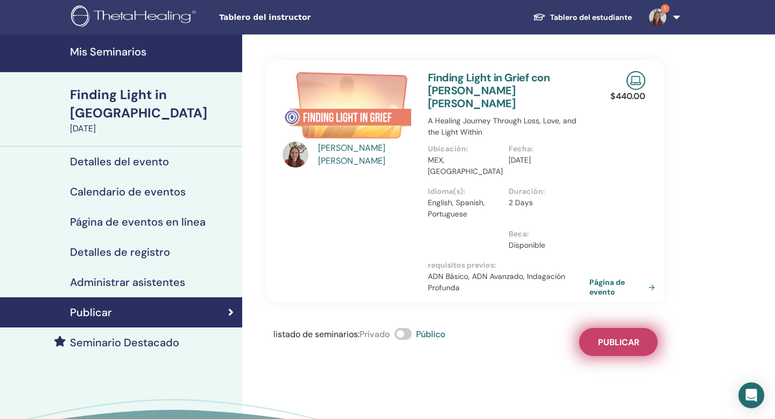
click at [619, 336] on span "Publicar" at bounding box center [618, 341] width 41 height 11
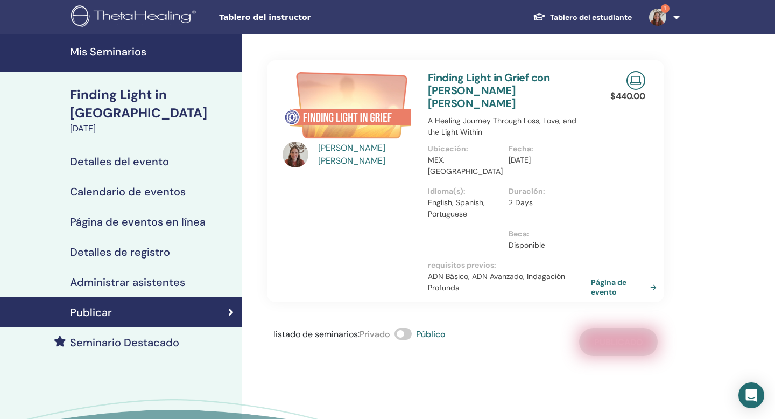
click at [602, 277] on link "Página de evento" at bounding box center [626, 286] width 70 height 19
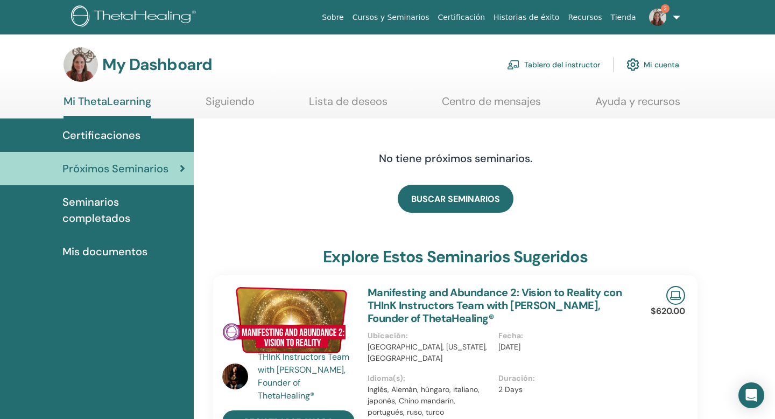
click at [578, 64] on link "Tablero del instructor" at bounding box center [553, 65] width 93 height 24
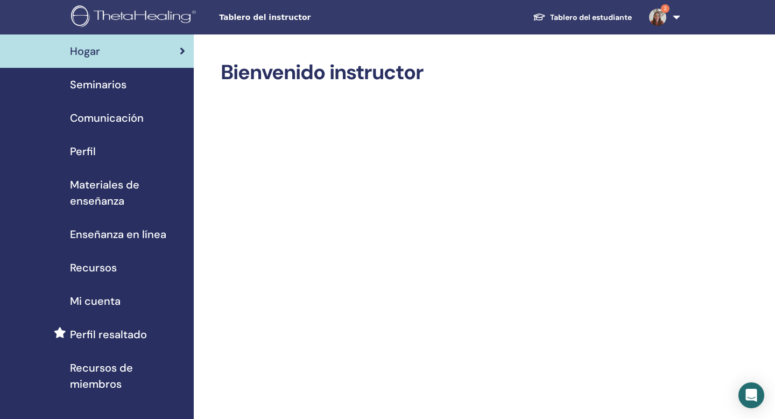
click at [123, 81] on span "Seminarios" at bounding box center [98, 84] width 57 height 16
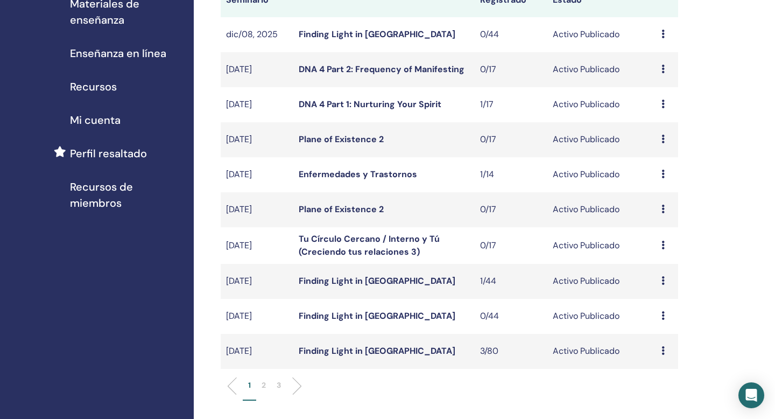
scroll to position [184, 0]
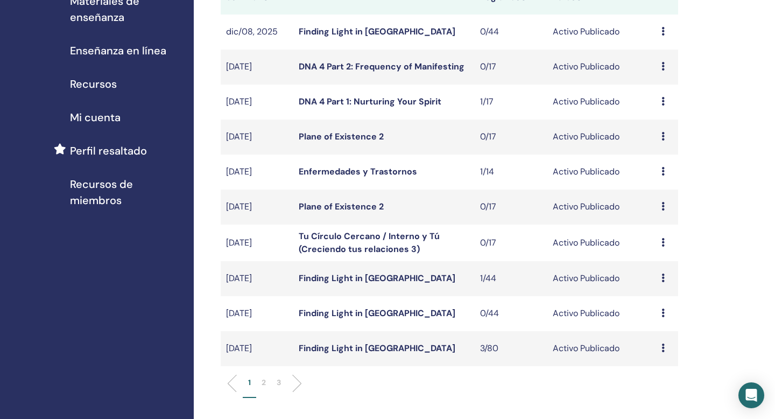
click at [662, 316] on icon at bounding box center [662, 312] width 3 height 9
click at [647, 359] on link "asistentes" at bounding box center [657, 357] width 41 height 11
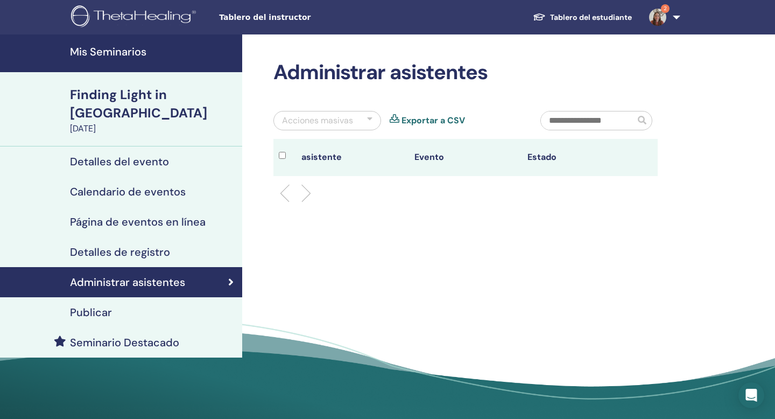
click at [139, 245] on h4 "Detalles de registro" at bounding box center [120, 251] width 100 height 13
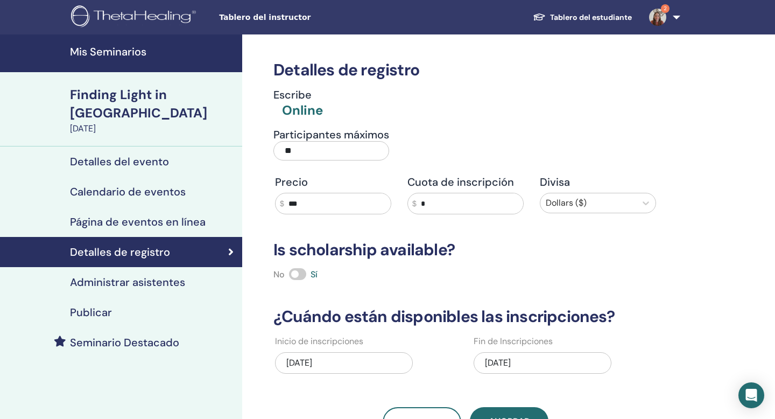
click at [445, 206] on input "*" at bounding box center [470, 203] width 107 height 20
type input "***"
click at [499, 230] on div "Detalles de registro Escribe Online Participantes máximos ** Precio $ *** Cuota…" at bounding box center [465, 235] width 397 height 403
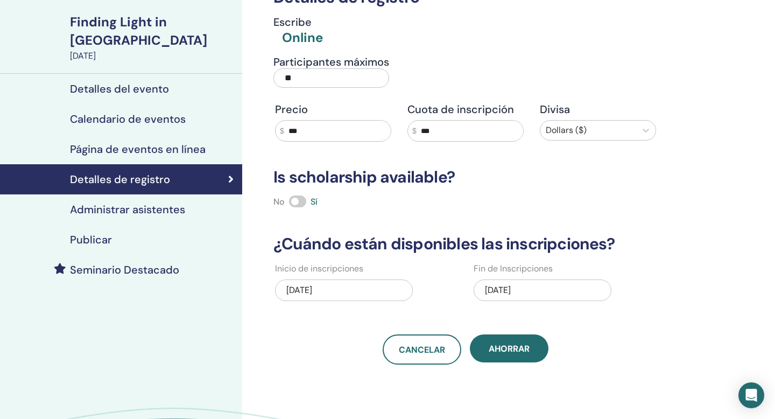
scroll to position [89, 0]
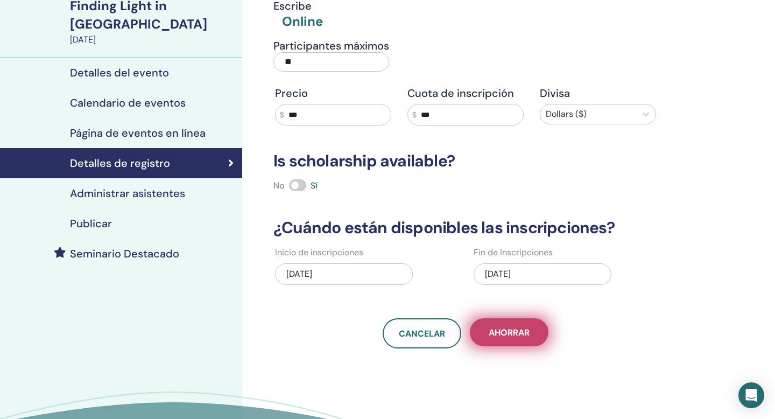
click at [518, 330] on span "Ahorrar" at bounding box center [509, 332] width 41 height 11
click at [498, 330] on span "Ahorrar" at bounding box center [509, 332] width 41 height 11
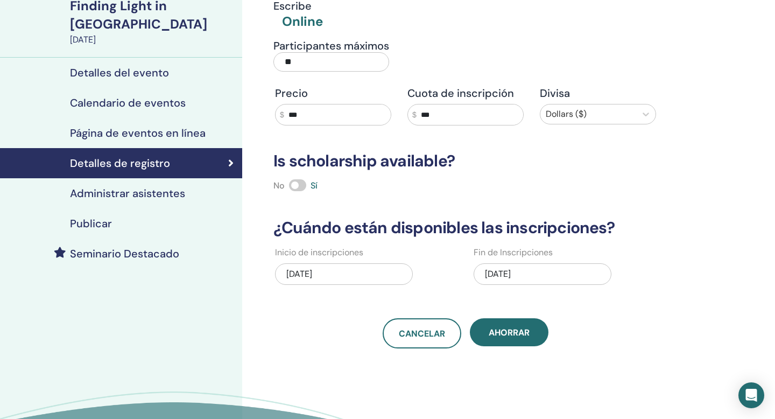
click at [152, 247] on h4 "Seminario Destacado" at bounding box center [124, 253] width 109 height 13
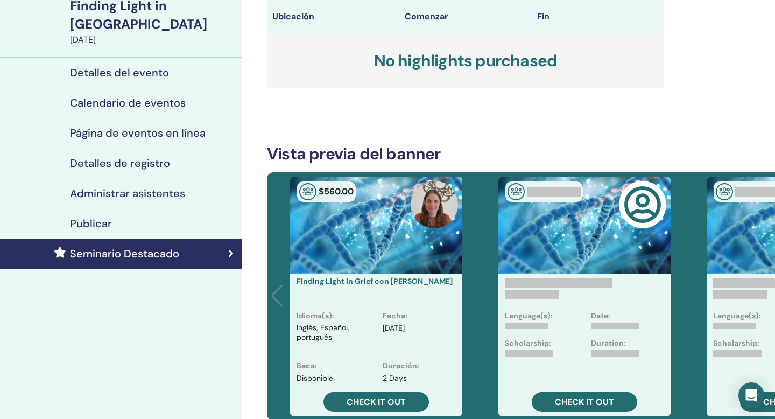
click at [153, 187] on h4 "Administrar asistentes" at bounding box center [127, 193] width 115 height 13
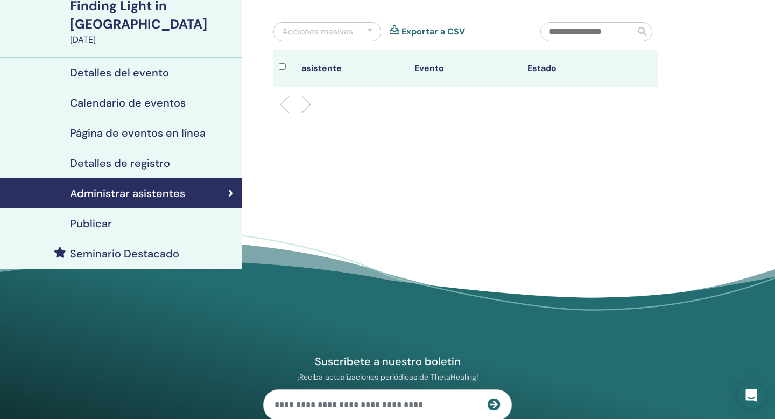
click at [138, 157] on h4 "Detalles de registro" at bounding box center [120, 163] width 100 height 13
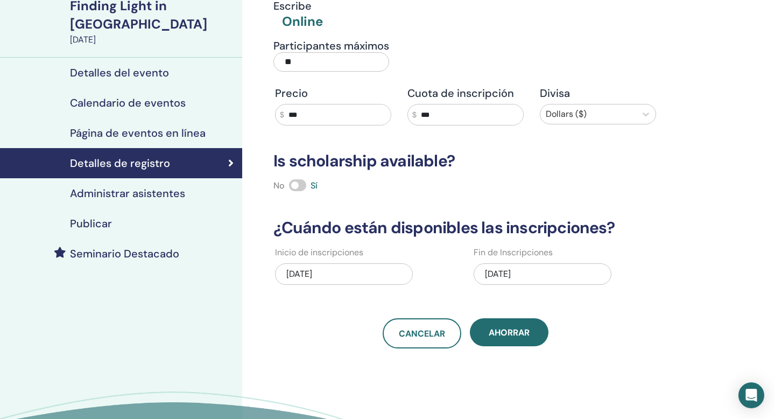
click at [197, 148] on link "Detalles de registro" at bounding box center [121, 163] width 242 height 30
click at [180, 126] on h4 "Página de eventos en línea" at bounding box center [138, 132] width 136 height 13
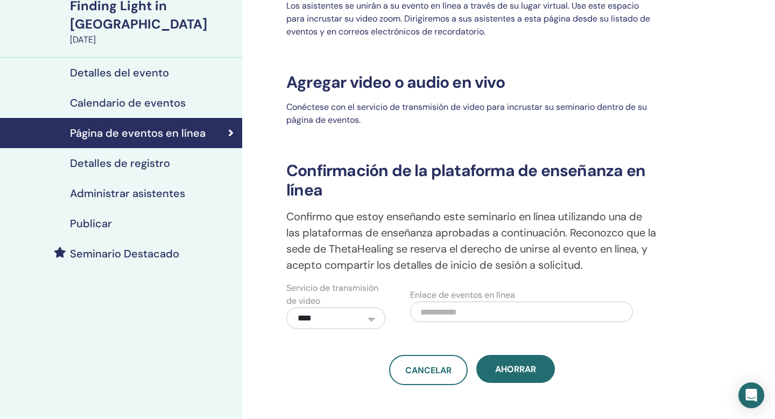
click at [102, 217] on h4 "Publicar" at bounding box center [91, 223] width 42 height 13
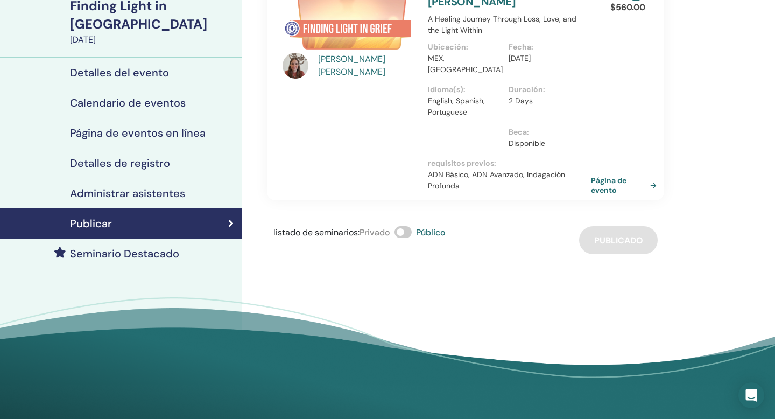
click at [612, 178] on link "Página de evento" at bounding box center [626, 184] width 70 height 19
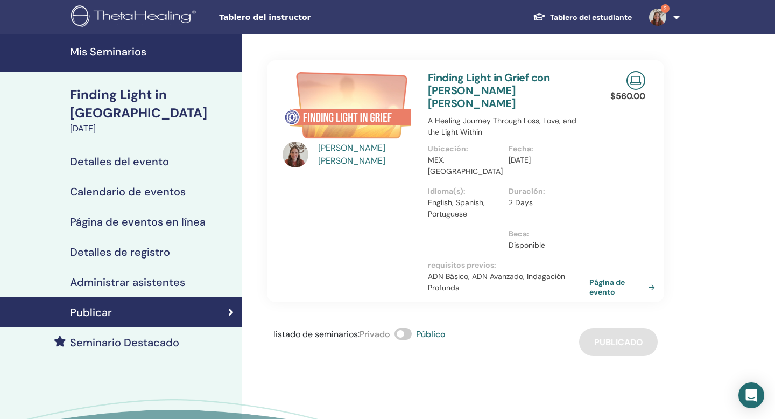
click at [116, 155] on h4 "Detalles del evento" at bounding box center [119, 161] width 99 height 13
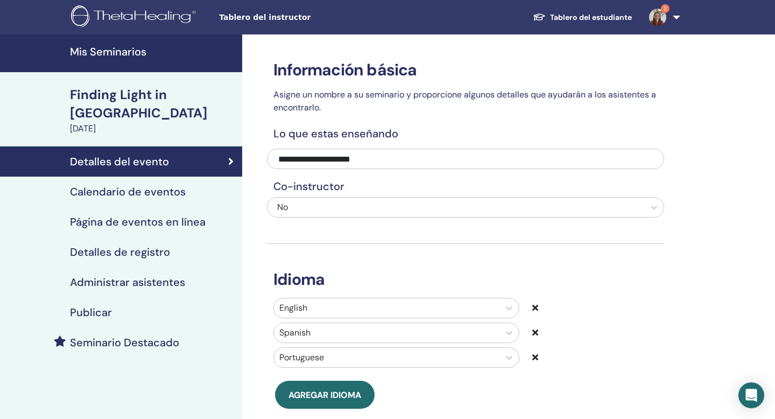
click at [142, 185] on h4 "Calendario de eventos" at bounding box center [128, 191] width 116 height 13
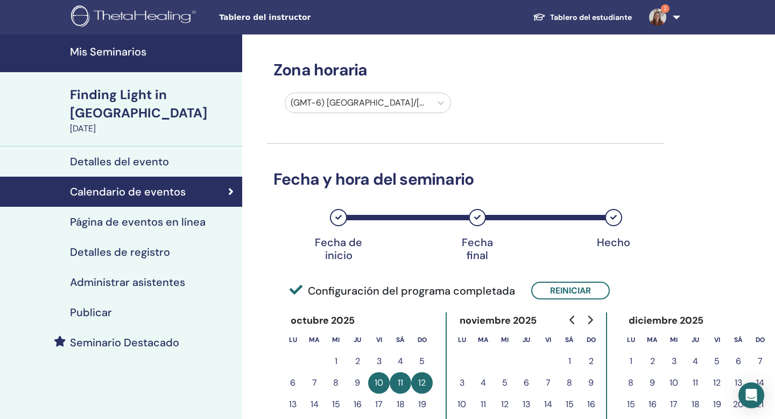
click at [129, 215] on h4 "Página de eventos en línea" at bounding box center [138, 221] width 136 height 13
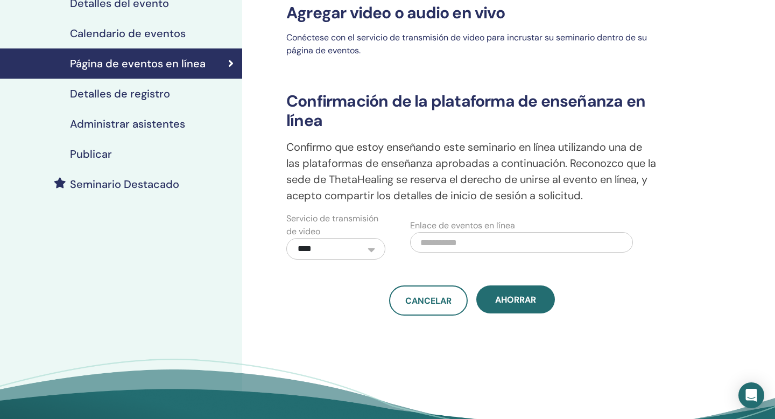
scroll to position [158, 0]
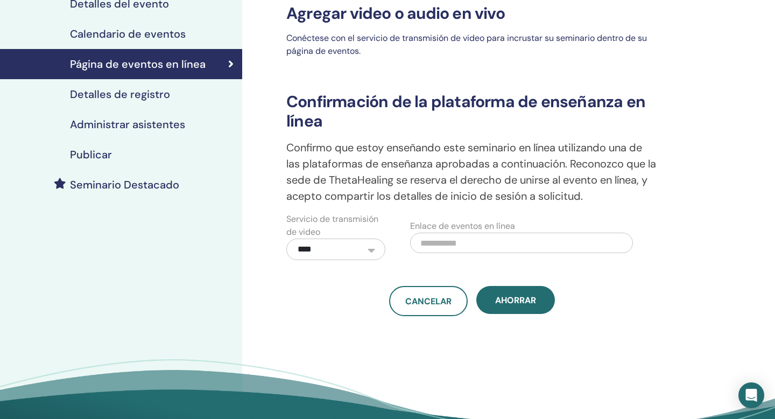
click at [123, 88] on h4 "Detalles de registro" at bounding box center [120, 94] width 100 height 13
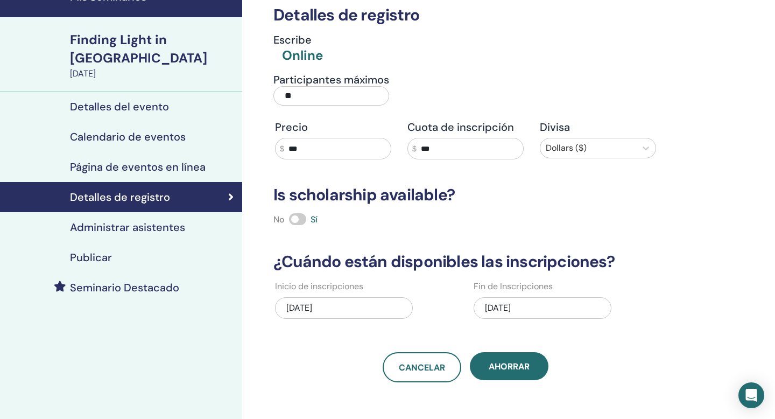
scroll to position [58, 0]
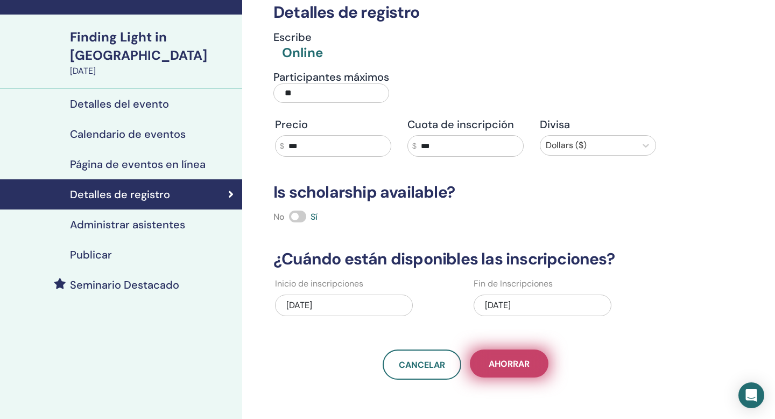
click at [506, 361] on span "Ahorrar" at bounding box center [509, 363] width 41 height 11
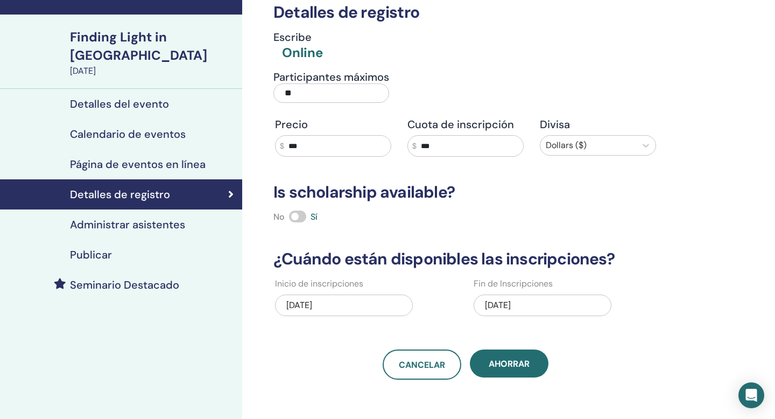
scroll to position [0, 0]
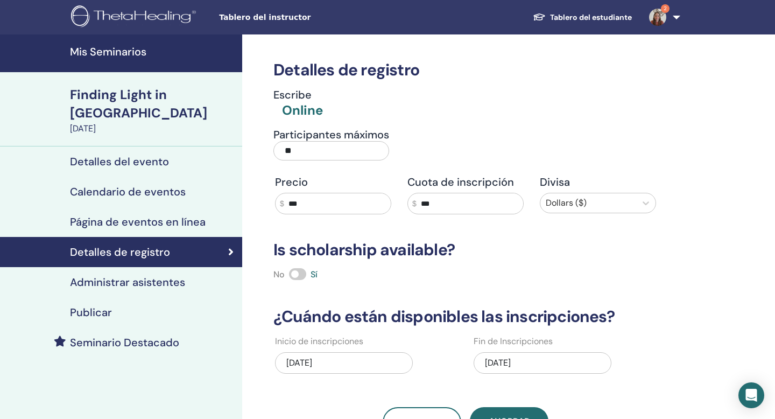
click at [121, 306] on div "Publicar" at bounding box center [121, 312] width 225 height 13
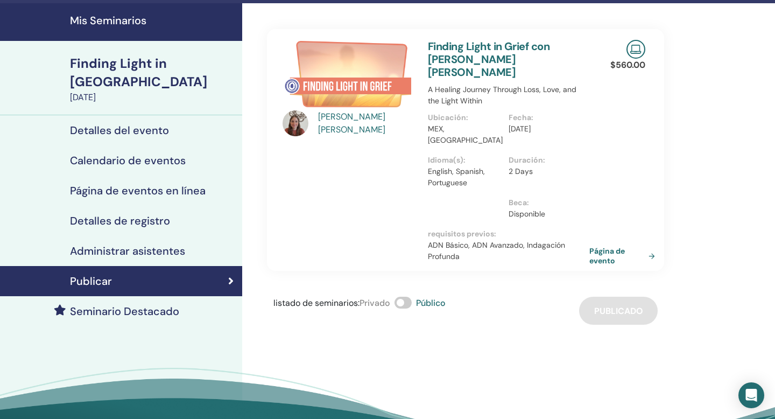
scroll to position [46, 0]
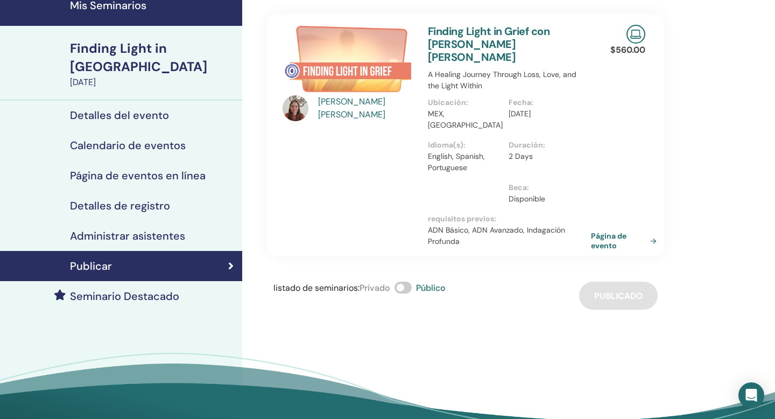
click at [607, 231] on link "Página de evento" at bounding box center [626, 240] width 70 height 19
